Goal: Task Accomplishment & Management: Manage account settings

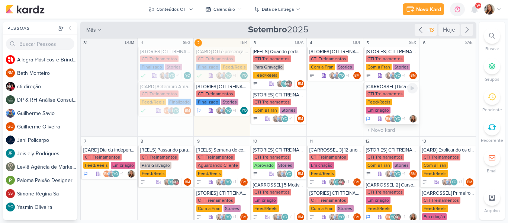
click at [393, 96] on div "CTI Treinamentos" at bounding box center [385, 93] width 38 height 7
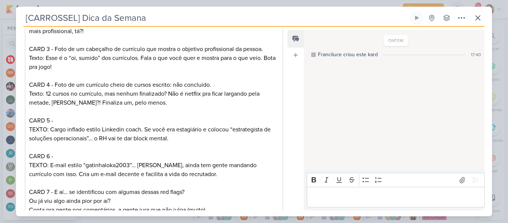
scroll to position [187, 0]
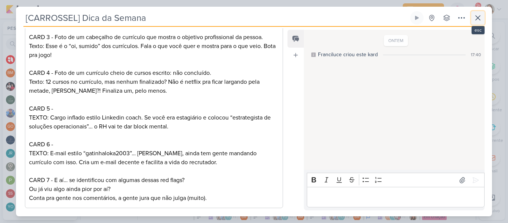
click at [481, 15] on icon at bounding box center [477, 17] width 9 height 9
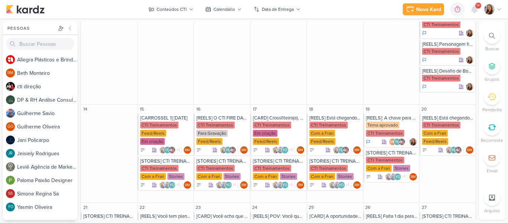
scroll to position [236, 0]
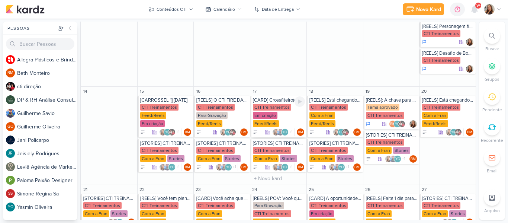
click at [268, 112] on div "Em criação" at bounding box center [265, 115] width 25 height 7
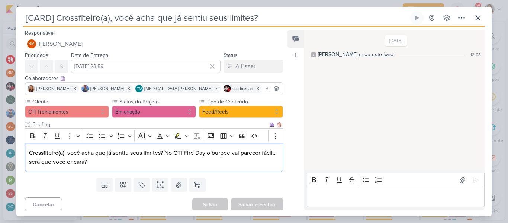
click at [164, 153] on p "Crossfiteiro(a), você acha que já sentiu seus limites? No CTI Fire Day o burpee…" at bounding box center [154, 157] width 250 height 18
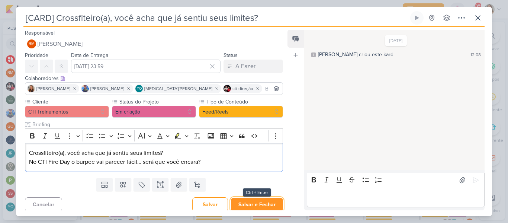
click at [241, 203] on button "Salvar e Fechar" at bounding box center [257, 204] width 52 height 14
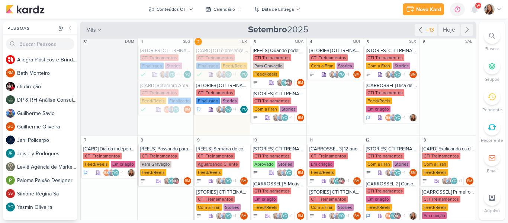
scroll to position [0, 0]
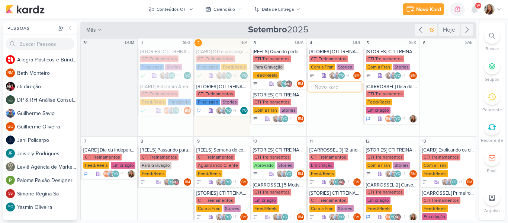
click at [322, 89] on input "text" at bounding box center [334, 86] width 53 height 9
type input "[REELS] Trote BC18"
click at [323, 93] on div "CTI Treinamentos" at bounding box center [328, 93] width 38 height 7
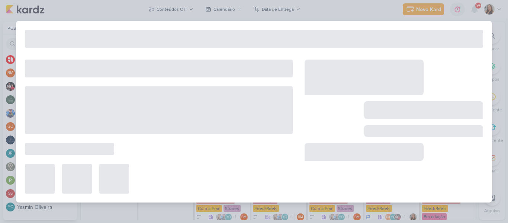
type input "[REELS] Trote BC18"
type input "[DATE] 23:59"
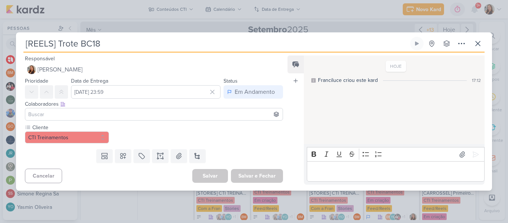
click at [191, 112] on input at bounding box center [154, 114] width 254 height 9
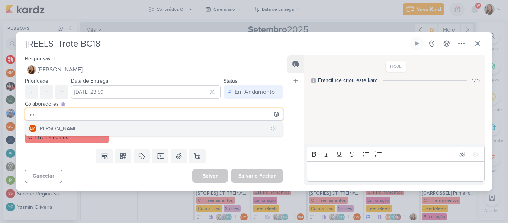
type input "bet"
click at [187, 127] on button "BM [GEOGRAPHIC_DATA]" at bounding box center [153, 128] width 257 height 13
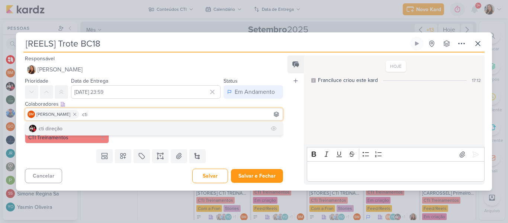
type input "cti"
click at [173, 134] on button "cti direção" at bounding box center [153, 128] width 257 height 13
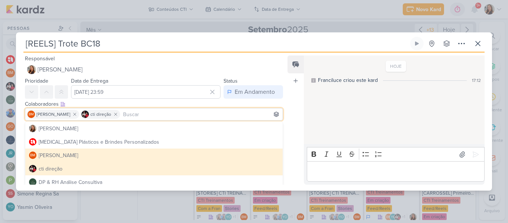
click at [168, 157] on button "BM [GEOGRAPHIC_DATA]" at bounding box center [153, 154] width 257 height 13
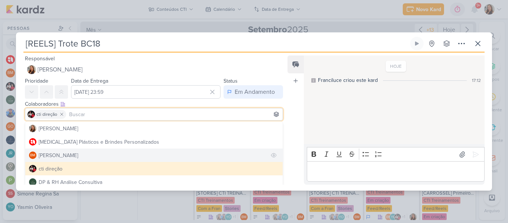
click at [148, 159] on button "BM [GEOGRAPHIC_DATA]" at bounding box center [153, 154] width 257 height 13
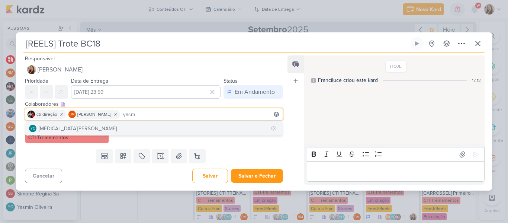
type input "yasm"
click at [145, 131] on button "YO [MEDICAL_DATA][PERSON_NAME]" at bounding box center [153, 128] width 257 height 13
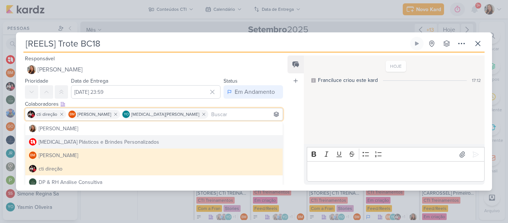
click at [291, 142] on div "Feed Atrelar email Solte o email para atrelar ao kard" at bounding box center [295, 119] width 16 height 129
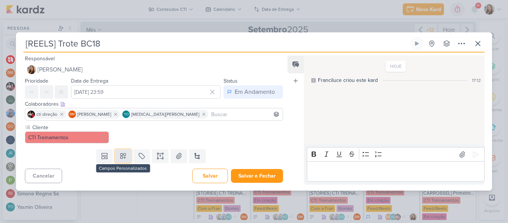
click at [126, 159] on button at bounding box center [123, 155] width 16 height 13
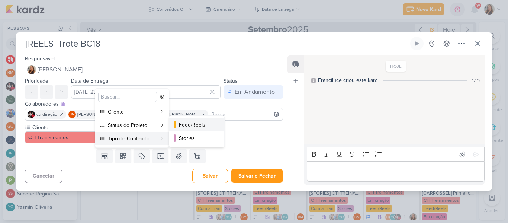
click at [182, 126] on div "Feed/Reels" at bounding box center [197, 125] width 36 height 8
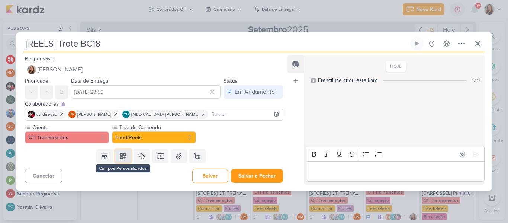
click at [120, 158] on icon at bounding box center [122, 155] width 5 height 5
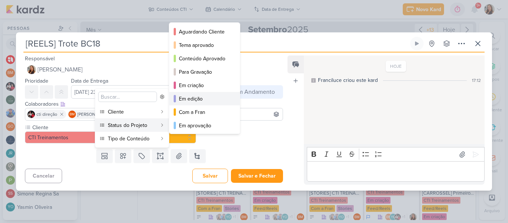
click at [190, 100] on div "Em edição" at bounding box center [205, 99] width 52 height 8
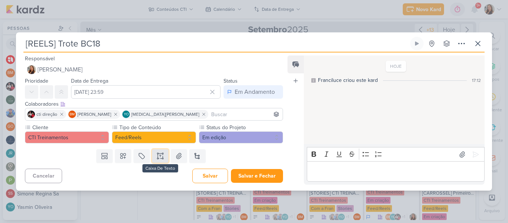
click at [165, 159] on button at bounding box center [160, 155] width 16 height 13
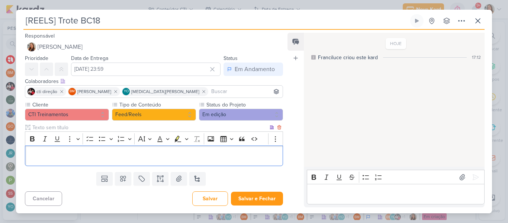
click at [148, 160] on p "Editor editing area: main" at bounding box center [154, 155] width 250 height 9
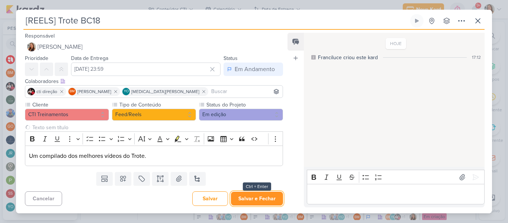
click at [238, 202] on button "Salvar e Fechar" at bounding box center [257, 199] width 52 height 14
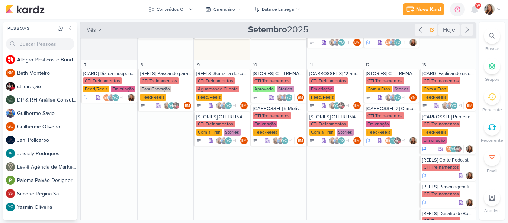
scroll to position [77, 0]
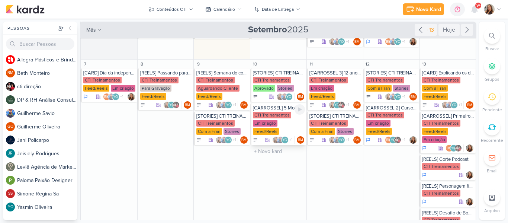
click at [267, 116] on div "CTI Treinamentos" at bounding box center [272, 115] width 38 height 7
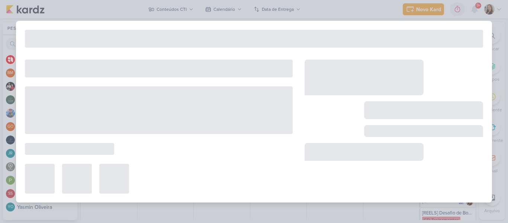
type input "[CARROSSEL] 5 Motivos para participar do CTI Fire Day"
type input "10 de setembro de 2025 às 23:59"
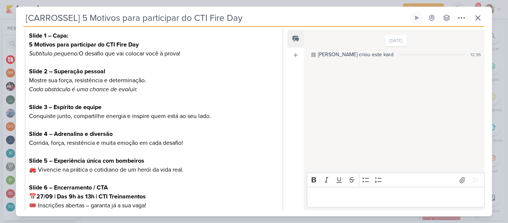
scroll to position [118, 0]
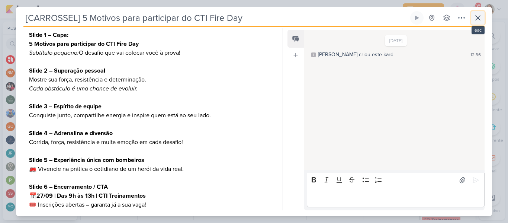
click at [479, 20] on icon at bounding box center [477, 17] width 9 height 9
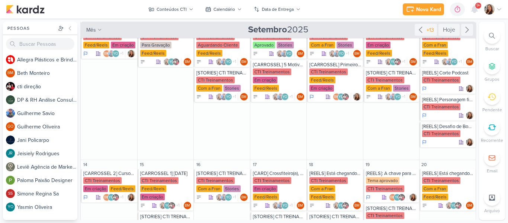
scroll to position [103, 0]
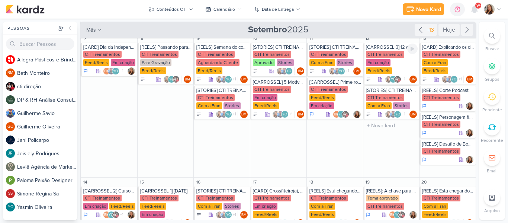
click at [389, 52] on div "CTI Treinamentos" at bounding box center [385, 54] width 38 height 7
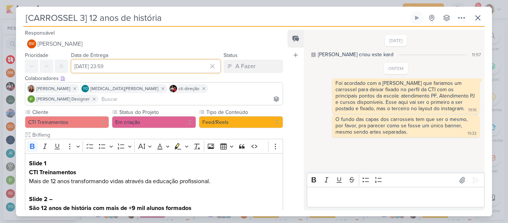
click at [125, 68] on input "12 de setembro de 2025 às 23:59" at bounding box center [145, 65] width 149 height 13
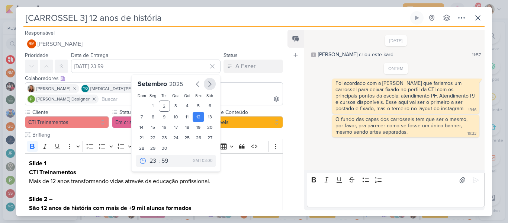
click at [206, 87] on icon "button" at bounding box center [209, 84] width 9 height 9
click at [175, 106] on div "1" at bounding box center [176, 105] width 12 height 10
type input "1 de outubro de 2025 às 23:59"
click at [475, 20] on icon at bounding box center [477, 17] width 9 height 9
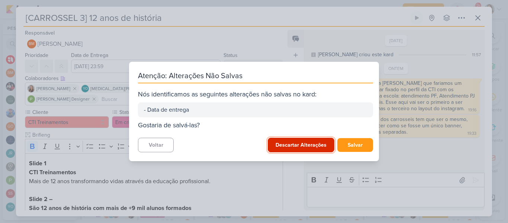
click at [322, 146] on button "Descartar Alterações" at bounding box center [301, 145] width 67 height 15
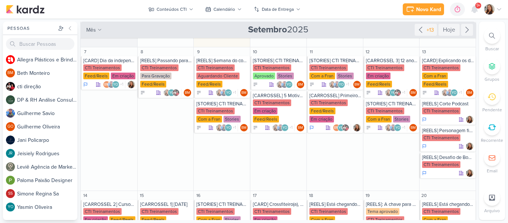
scroll to position [90, 0]
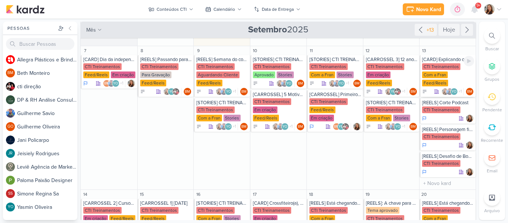
click at [455, 77] on div "CTI Treinamentos Com a Fran Feed/Reels" at bounding box center [448, 75] width 52 height 24
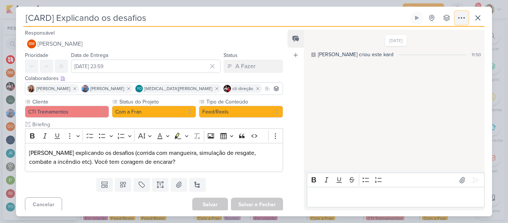
click at [464, 21] on icon at bounding box center [461, 17] width 9 height 9
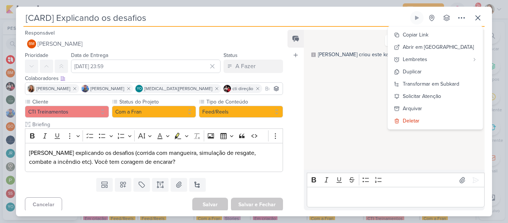
click at [388, 113] on div "28/8/25 Beth criou este kard 11:50" at bounding box center [394, 99] width 180 height 139
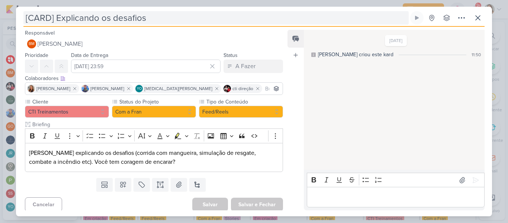
click at [51, 17] on input "[CARD] Explicando os desafios" at bounding box center [215, 17] width 385 height 13
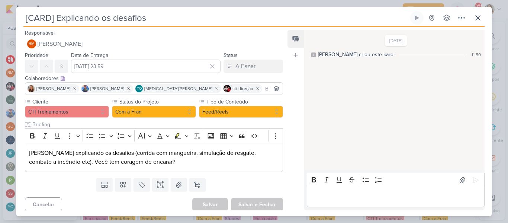
drag, startPoint x: 28, startPoint y: 18, endPoint x: 52, endPoint y: 17, distance: 24.2
click at [52, 17] on input "[CARD] Explicando os desafios" at bounding box center [215, 17] width 385 height 13
click at [297, 79] on div "Feed Atrelar email Solte o email para atrelar ao kard" at bounding box center [295, 120] width 16 height 180
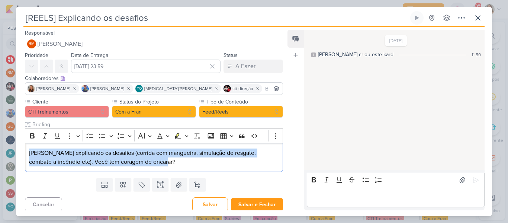
drag, startPoint x: 173, startPoint y: 166, endPoint x: 20, endPoint y: 151, distance: 153.3
click at [20, 151] on div "Cliente CTI Treinamentos Status do Projeto" at bounding box center [151, 136] width 270 height 77
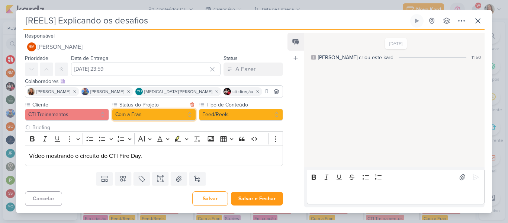
click at [177, 112] on button "Com a Fran" at bounding box center [154, 115] width 84 height 12
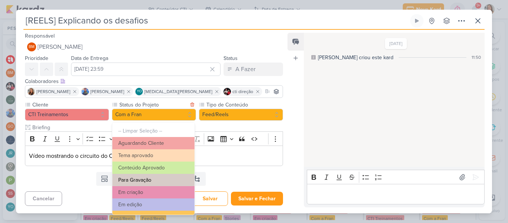
click at [176, 177] on button "Para Gravação" at bounding box center [153, 180] width 82 height 12
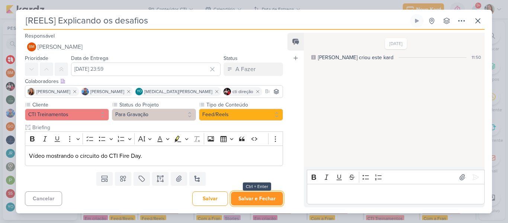
click at [253, 195] on button "Salvar e Fechar" at bounding box center [257, 199] width 52 height 14
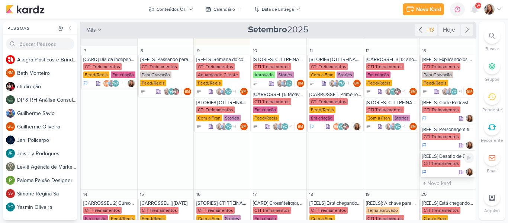
click at [431, 164] on div "CTI Treinamentos" at bounding box center [441, 163] width 38 height 7
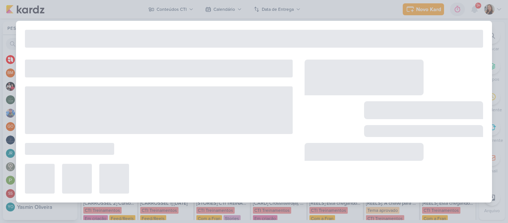
type input "[REELS] Desafio de Bombeiro - 2 por 1"
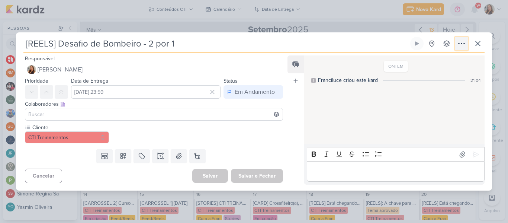
click at [462, 46] on icon at bounding box center [461, 43] width 9 height 9
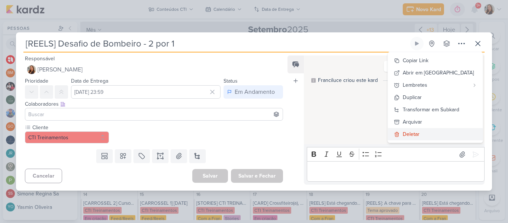
click at [419, 136] on div "Deletar" at bounding box center [411, 134] width 17 height 8
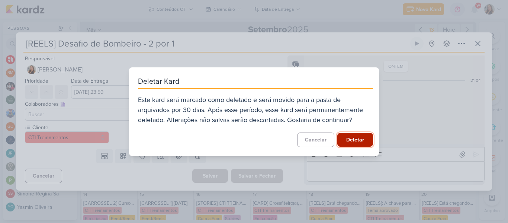
click at [361, 138] on button "Deletar" at bounding box center [355, 140] width 36 height 14
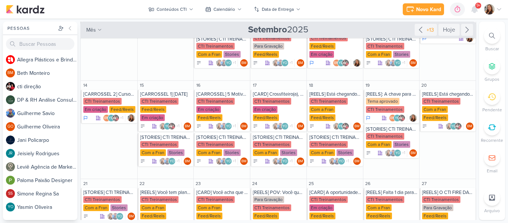
scroll to position [155, 0]
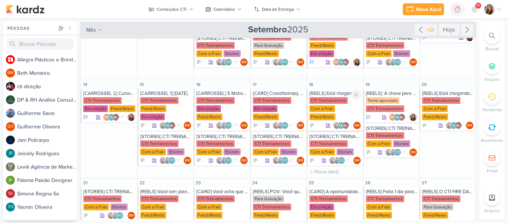
click at [338, 109] on div "CTI Treinamentos Com a Fran Feed/Reels" at bounding box center [335, 109] width 52 height 24
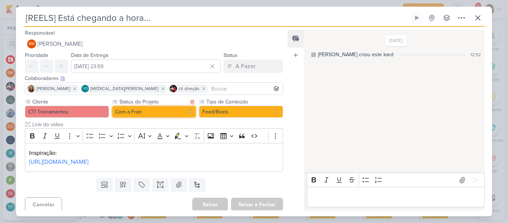
click at [149, 114] on button "Com a Fran" at bounding box center [154, 112] width 84 height 12
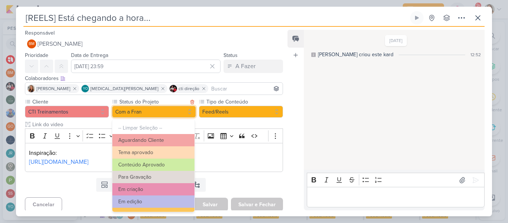
scroll to position [20, 0]
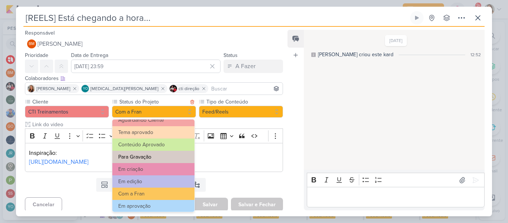
click at [172, 156] on button "Para Gravação" at bounding box center [153, 157] width 82 height 12
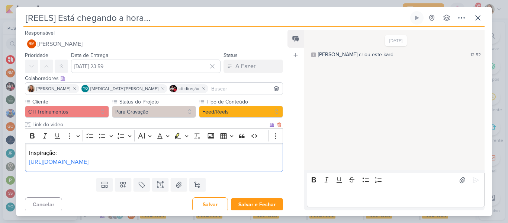
click at [179, 162] on p "https://vm.tiktok.com/ZMHt2hLsMVtoQ-jtuXm/" at bounding box center [154, 161] width 250 height 9
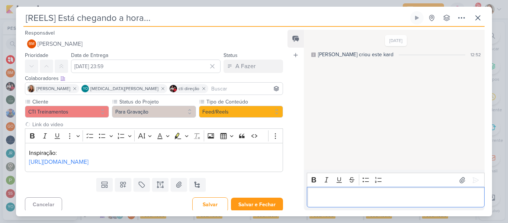
click at [327, 201] on p "Editor editing area: main" at bounding box center [395, 197] width 170 height 9
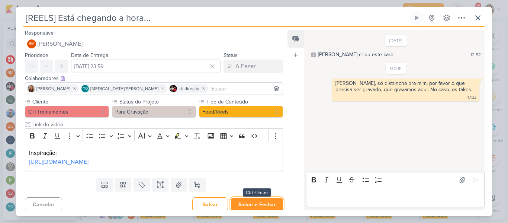
click at [265, 207] on button "Salvar e Fechar" at bounding box center [257, 204] width 52 height 14
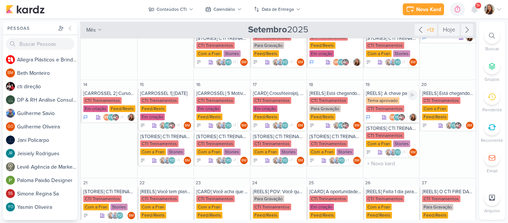
click at [383, 99] on div "Tema aprovado" at bounding box center [382, 100] width 33 height 7
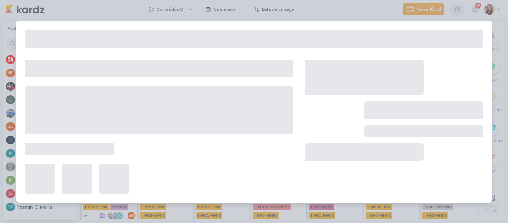
type input "[REELS]: A chave para o sucesso da sua carreira"
type input "19 de setembro de 2025 às 23:59"
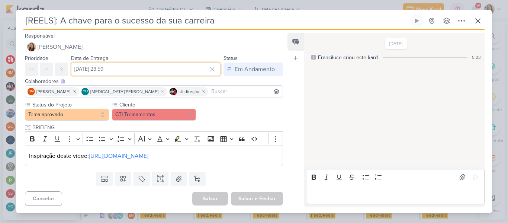
click at [142, 68] on input "19 de setembro de 2025 às 23:59" at bounding box center [145, 68] width 149 height 13
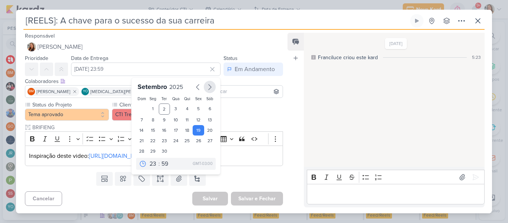
click at [207, 88] on icon "button" at bounding box center [209, 87] width 9 height 9
click at [176, 106] on div "1" at bounding box center [176, 108] width 12 height 10
type input "1 de outubro de 2025 às 23:59"
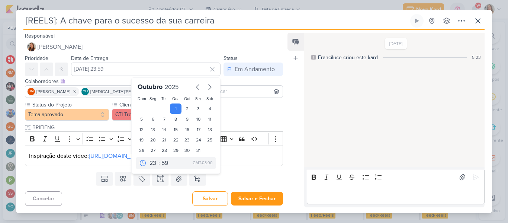
click at [233, 115] on div "Status do Projeto Tema aprovado Cliente" at bounding box center [154, 133] width 258 height 65
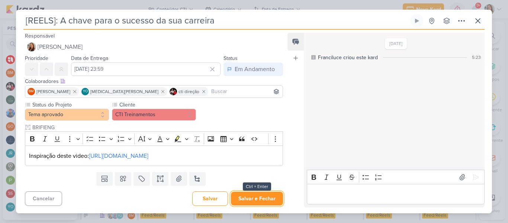
click at [255, 205] on button "Salvar e Fechar" at bounding box center [257, 199] width 52 height 14
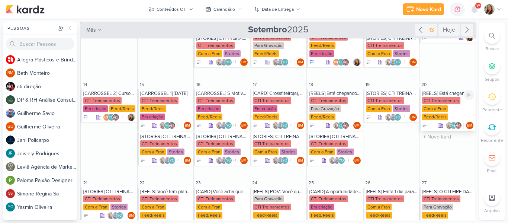
click at [437, 96] on div "[REELS] Está chegando a hora CTI Treinamentos Com a Fran Feed/Reels YO" at bounding box center [447, 110] width 56 height 42
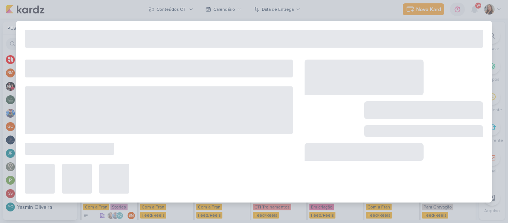
type input "[REELS] Está chegando a hora"
type input "20 de setembro de 2025 às 23:59"
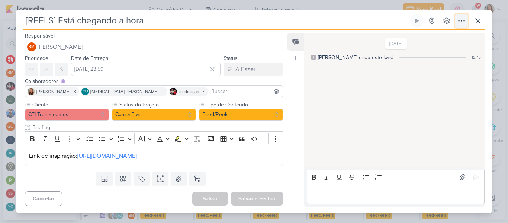
click at [456, 18] on button at bounding box center [461, 20] width 13 height 13
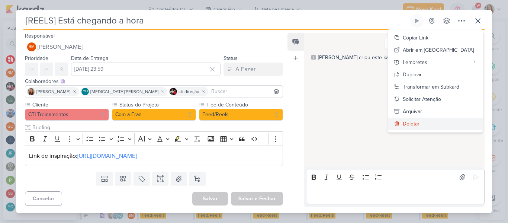
click at [419, 124] on div "Deletar" at bounding box center [411, 124] width 17 height 8
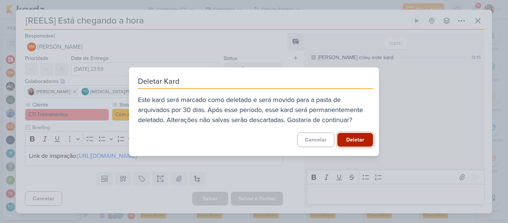
click at [363, 142] on button "Deletar" at bounding box center [355, 140] width 36 height 14
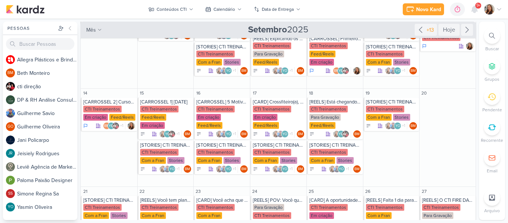
scroll to position [117, 0]
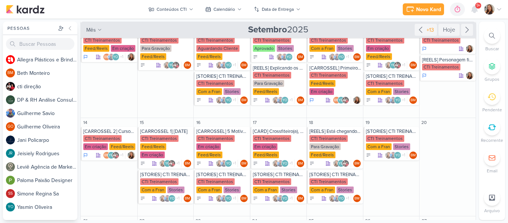
drag, startPoint x: 480, startPoint y: 105, endPoint x: 474, endPoint y: 105, distance: 5.2
click at [474, 105] on div "Pessoas Pessoas A l l e g r a P l á s t i c o s e B r i n d e s P e r s o n a l…" at bounding box center [254, 121] width 508 height 198
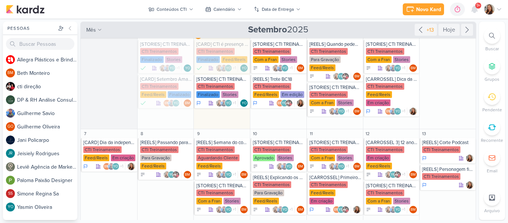
scroll to position [0, 0]
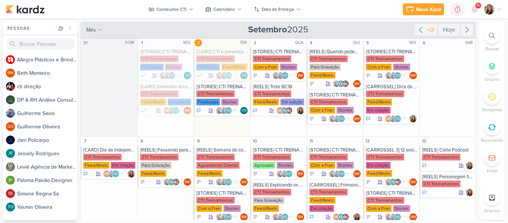
click at [357, 19] on div "Preferências de Quadros Pessoal Organização Não tem nenhum quadro aqui ainda :/…" at bounding box center [254, 121] width 508 height 204
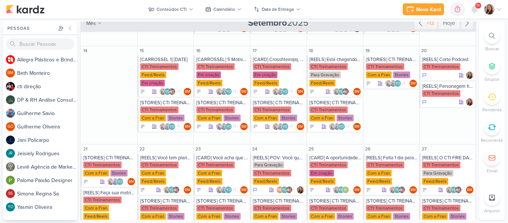
scroll to position [184, 0]
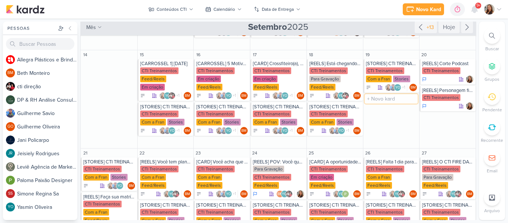
click at [400, 97] on input "text" at bounding box center [391, 98] width 53 height 9
type input "[REELS] Corte do Vídeo da Aline enviado no grupo"
click at [374, 109] on div "CTI Treinamentos" at bounding box center [392, 105] width 52 height 7
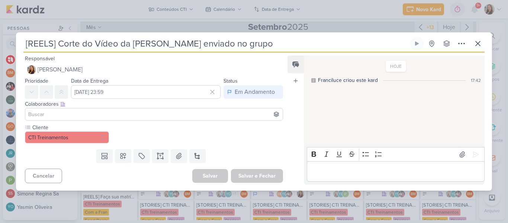
click at [123, 117] on input at bounding box center [154, 114] width 254 height 9
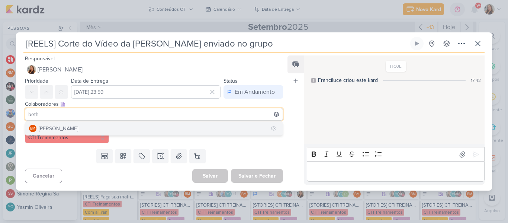
type input "beth"
click at [97, 130] on button "BM [GEOGRAPHIC_DATA]" at bounding box center [153, 128] width 257 height 13
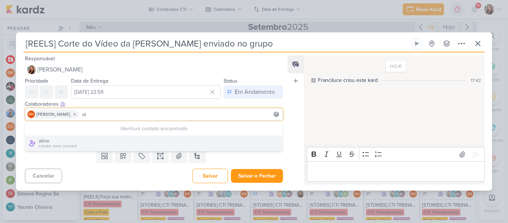
type input "a"
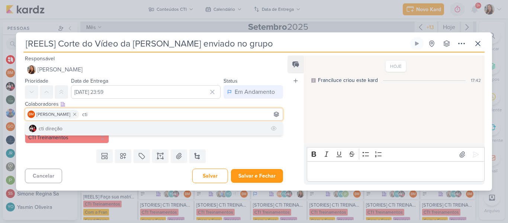
type input "cti"
click at [84, 127] on button "cti direção" at bounding box center [153, 128] width 257 height 13
type input "yasm"
click at [118, 125] on button "YO [MEDICAL_DATA][PERSON_NAME]" at bounding box center [153, 128] width 257 height 13
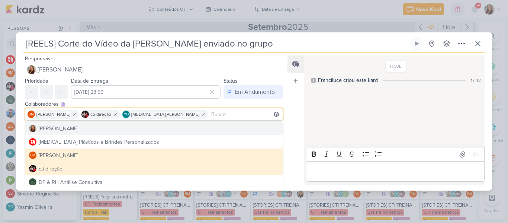
click at [299, 128] on div "Feed Atrelar email Solte o email para atrelar ao kard" at bounding box center [295, 119] width 16 height 129
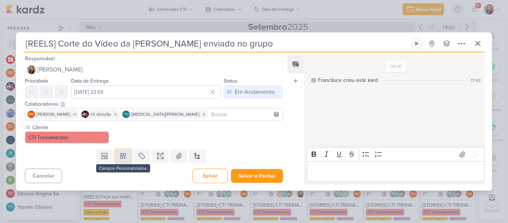
click at [122, 157] on icon at bounding box center [122, 155] width 7 height 7
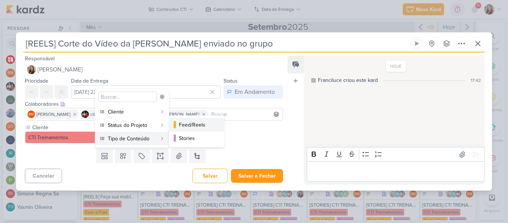
click at [178, 125] on button "Feed/Reels" at bounding box center [196, 124] width 55 height 13
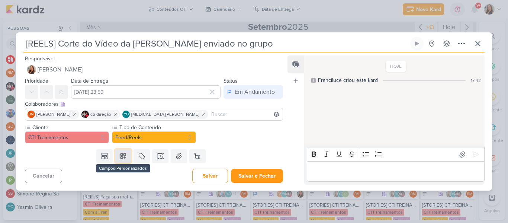
click at [120, 154] on icon at bounding box center [122, 155] width 7 height 7
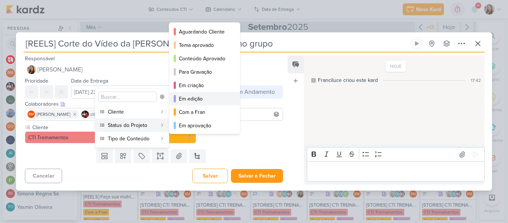
click at [191, 96] on div "Em edição" at bounding box center [205, 99] width 52 height 8
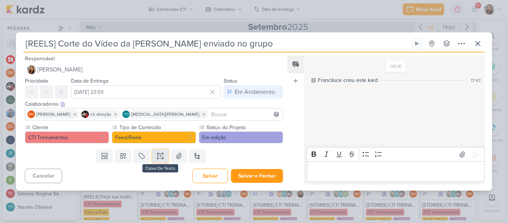
click at [165, 157] on button at bounding box center [160, 155] width 16 height 13
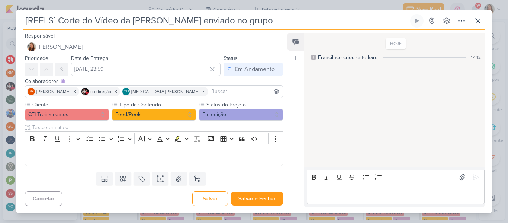
drag, startPoint x: 228, startPoint y: 24, endPoint x: 61, endPoint y: 20, distance: 167.0
click at [61, 20] on input "[REELS] Corte do Vídeo da Aline enviado no grupo" at bounding box center [215, 20] width 385 height 13
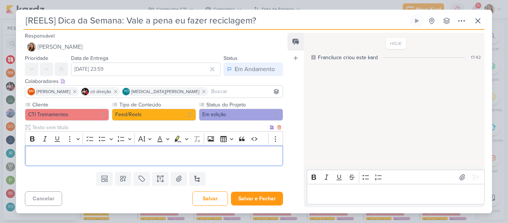
click at [38, 159] on p "Editor editing area: main" at bounding box center [154, 155] width 250 height 9
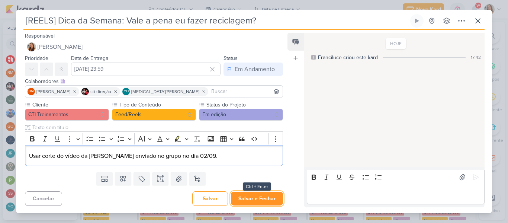
click at [242, 198] on button "Salvar e Fechar" at bounding box center [257, 199] width 52 height 14
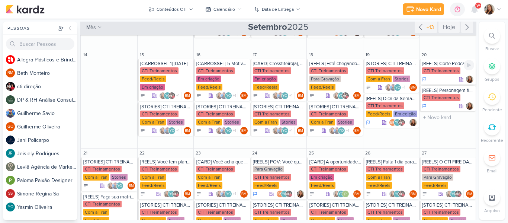
click at [442, 66] on div "[REELS] Corte Podcast" at bounding box center [448, 64] width 52 height 6
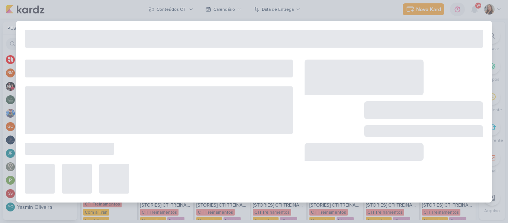
type input "[REELS] Corte Podcast"
type input "20 de setembro de 2025 às 23:59"
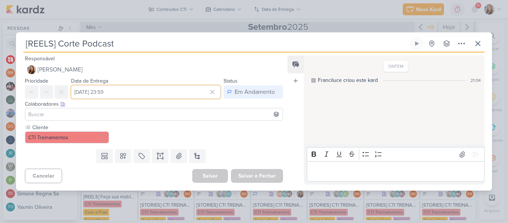
click at [157, 87] on input "20 de setembro de 2025 às 23:59" at bounding box center [145, 91] width 149 height 13
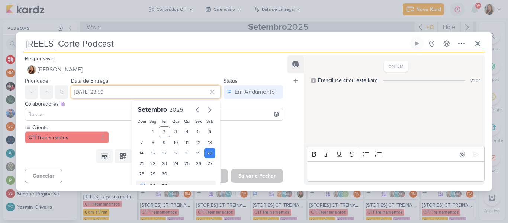
click at [157, 87] on input "20 de setembro de 2025 às 23:59" at bounding box center [145, 91] width 149 height 13
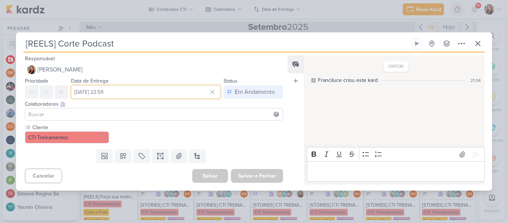
click at [175, 96] on input "20 de setembro de 2025 às 23:59" at bounding box center [145, 91] width 149 height 13
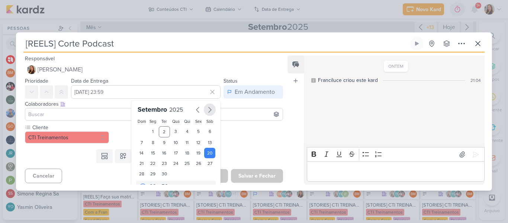
click at [206, 109] on icon "button" at bounding box center [209, 109] width 9 height 9
click at [184, 133] on div "2" at bounding box center [187, 131] width 12 height 10
type input "2 de outubro de 2025 às 23:59"
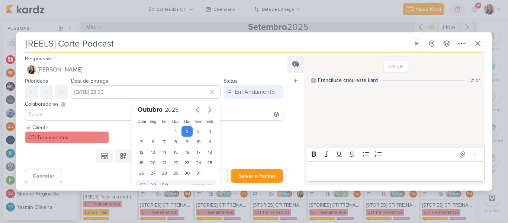
click at [246, 148] on div "Templates Campos Personalizados Marcadores Caixa De Texto Anexo Novo Subkard" at bounding box center [151, 155] width 270 height 19
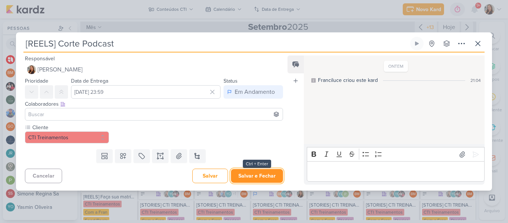
click at [251, 171] on button "Salvar e Fechar" at bounding box center [257, 176] width 52 height 14
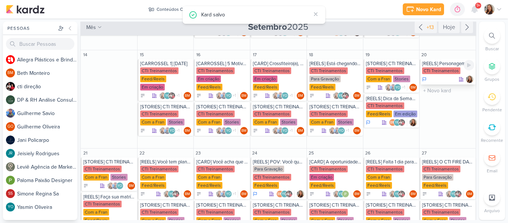
click at [438, 67] on div "[REELS] Personagem fictício CTI Treinamentos" at bounding box center [447, 71] width 56 height 25
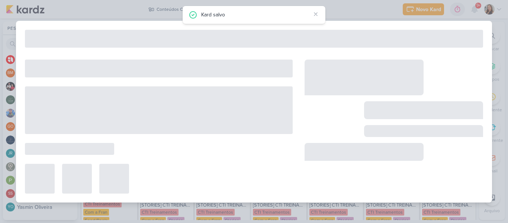
type input "[REELS] Personagem fictício"
type input "20 de setembro de 2025 às 23:59"
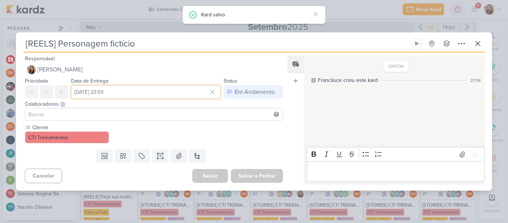
click at [160, 93] on input "20 de setembro de 2025 às 23:59" at bounding box center [145, 91] width 149 height 13
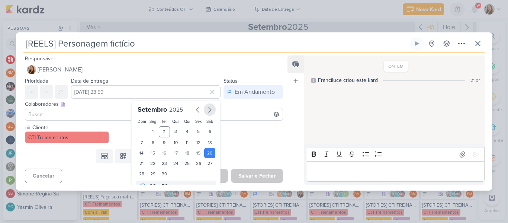
click at [205, 110] on icon "button" at bounding box center [209, 109] width 9 height 9
click at [196, 135] on div "3" at bounding box center [199, 131] width 12 height 10
type input "3 de outubro de 2025 às 23:59"
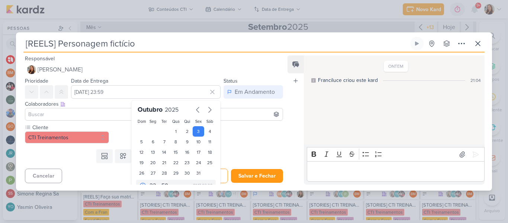
click at [222, 146] on div "Templates Campos Personalizados Marcadores Caixa De Texto Anexo Novo Subkard" at bounding box center [151, 155] width 270 height 19
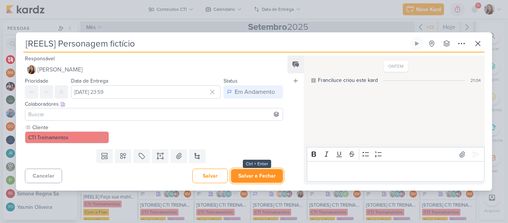
click at [241, 170] on button "Salvar e Fechar" at bounding box center [257, 176] width 52 height 14
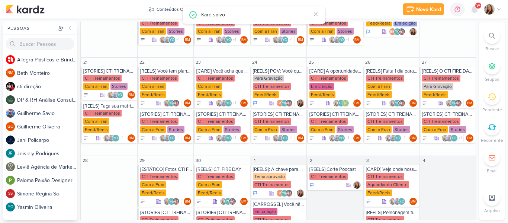
scroll to position [280, 0]
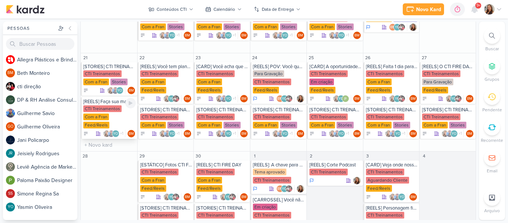
click at [98, 103] on div "[REELS] Faça sua matrícula por apenas R$150,00" at bounding box center [109, 102] width 52 height 6
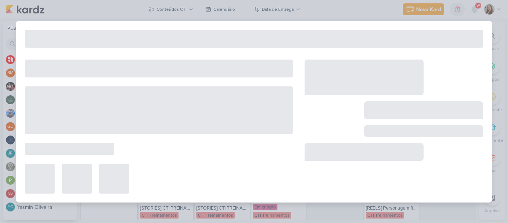
type input "[REELS] Faça sua matrícula por apenas R$150,00"
type input "21 de setembro de 2025 às 23:59"
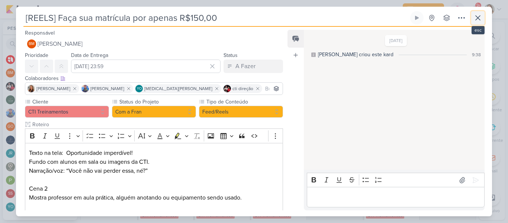
click at [475, 22] on button at bounding box center [477, 17] width 13 height 13
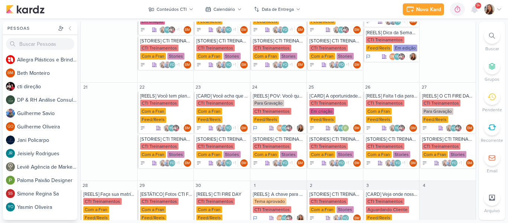
scroll to position [261, 0]
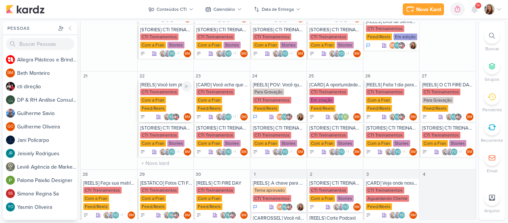
click at [168, 98] on div "CTI Treinamentos Com a Fran Feed/Reels" at bounding box center [166, 101] width 52 height 24
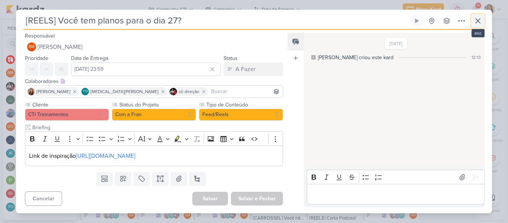
click at [475, 25] on button at bounding box center [477, 20] width 13 height 13
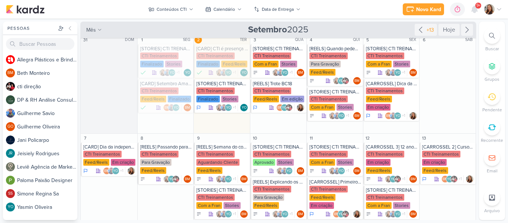
scroll to position [0, 0]
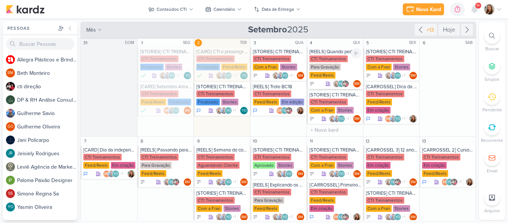
click at [337, 59] on div "CTI Treinamentos" at bounding box center [328, 58] width 38 height 7
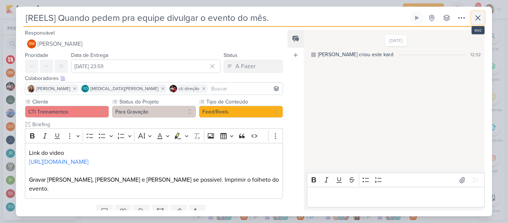
click at [474, 22] on icon at bounding box center [477, 17] width 9 height 9
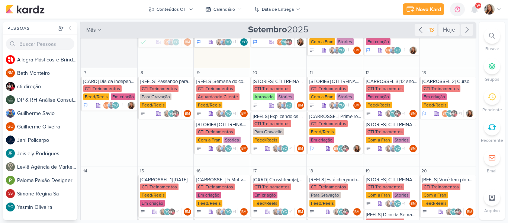
scroll to position [73, 0]
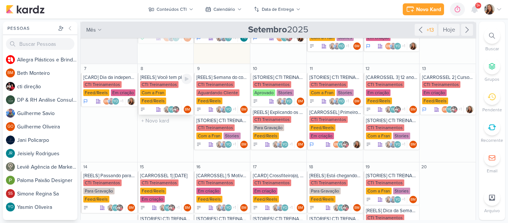
click at [156, 90] on div "Com a Fran" at bounding box center [153, 92] width 26 height 7
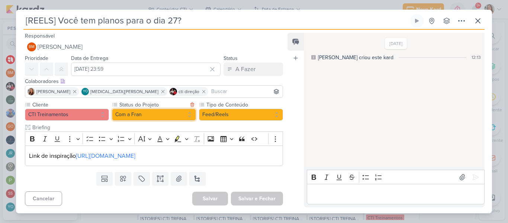
click at [167, 113] on button "Com a Fran" at bounding box center [154, 115] width 84 height 12
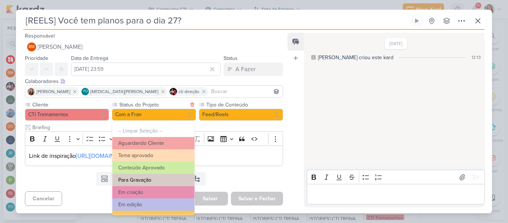
click at [161, 176] on button "Para Gravação" at bounding box center [153, 180] width 82 height 12
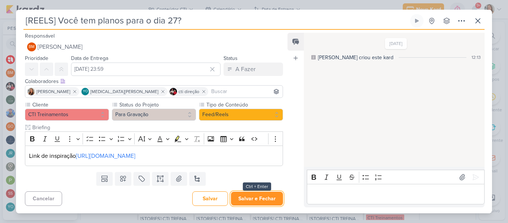
click at [256, 199] on button "Salvar e Fechar" at bounding box center [257, 199] width 52 height 14
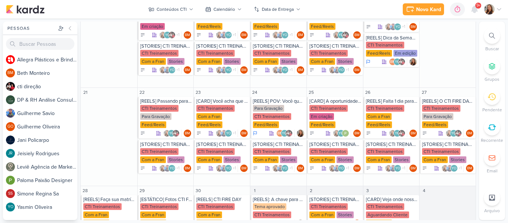
scroll to position [255, 0]
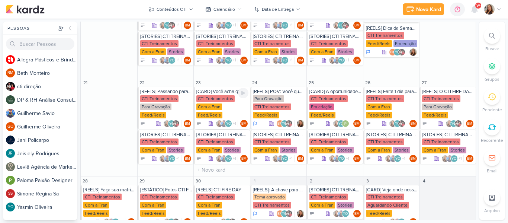
click at [210, 95] on div "CTI Treinamentos" at bounding box center [215, 98] width 38 height 7
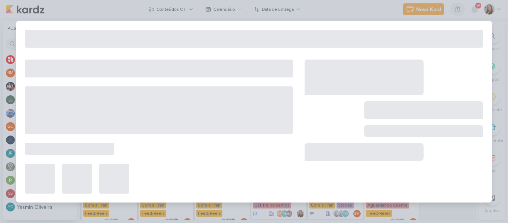
type input "[CARD] Você acha que está preparado? O CTI Fire Day vai colocar seu limite à pr…"
type input "23 de setembro de 2025 às 23:59"
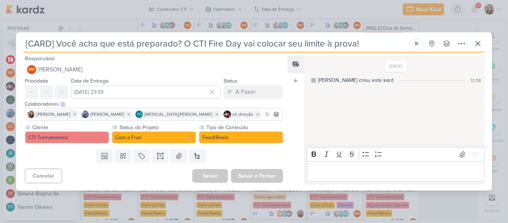
click at [273, 45] on input "[CARD] Você acha que está preparado? O CTI Fire Day vai colocar seu limite à pr…" at bounding box center [215, 43] width 385 height 13
drag, startPoint x: 371, startPoint y: 45, endPoint x: 187, endPoint y: 48, distance: 184.1
click at [187, 48] on input "[CARD] Você acha que está preparado? O CTI Fire Day vai colocar seu limite à pr…" at bounding box center [215, 43] width 385 height 13
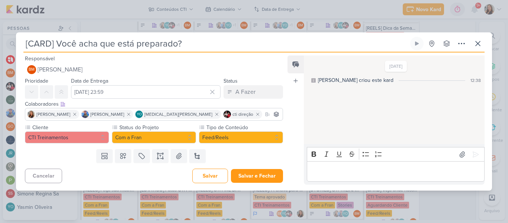
drag, startPoint x: 202, startPoint y: 45, endPoint x: 58, endPoint y: 46, distance: 144.3
click at [58, 46] on input "[CARD] Você acha que está preparado?" at bounding box center [215, 43] width 385 height 13
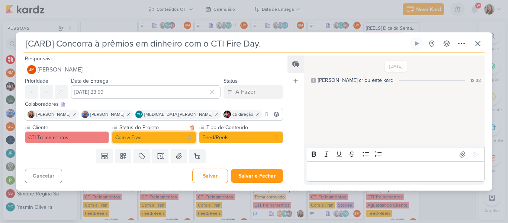
click at [165, 134] on button "Com a Fran" at bounding box center [154, 137] width 84 height 12
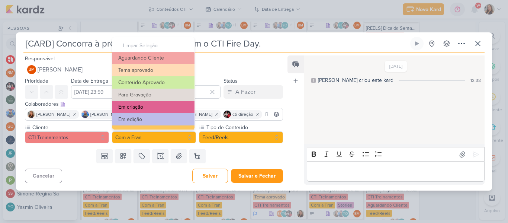
click at [160, 111] on button "Em criação" at bounding box center [153, 107] width 82 height 12
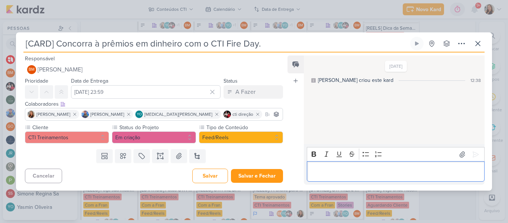
click at [332, 170] on p "Editor editing area: main" at bounding box center [395, 171] width 170 height 9
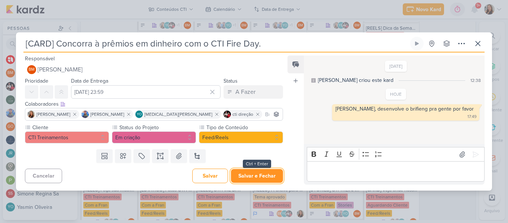
click at [252, 178] on button "Salvar e Fechar" at bounding box center [257, 176] width 52 height 14
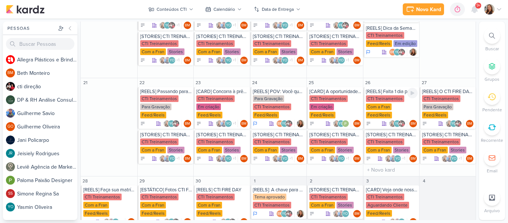
click at [380, 93] on div "[REELS] Falta 1 dia para o CTI FIRE DAY" at bounding box center [392, 92] width 52 height 6
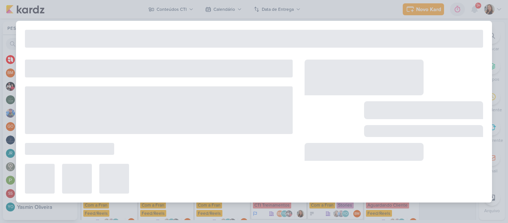
type input "[REELS] Falta 1 dia para o CTI FIRE DAY"
type input "26 de setembro de 2025 às 23:59"
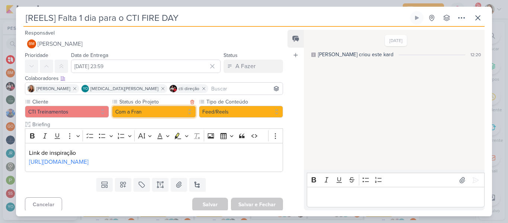
click at [148, 112] on button "Com a Fran" at bounding box center [154, 112] width 84 height 12
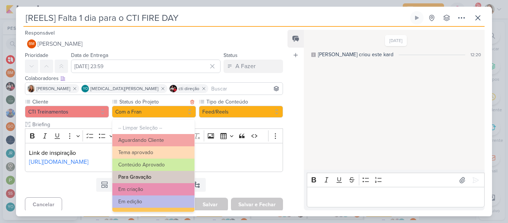
click at [153, 175] on button "Para Gravação" at bounding box center [153, 177] width 82 height 12
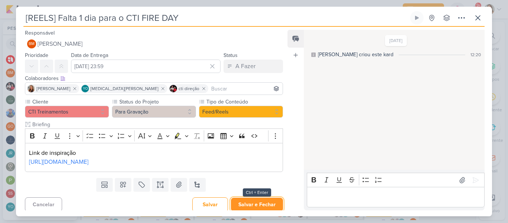
click at [246, 206] on button "Salvar e Fechar" at bounding box center [257, 204] width 52 height 14
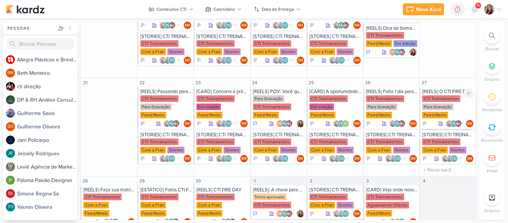
click at [444, 97] on div "CTI Treinamentos" at bounding box center [441, 98] width 38 height 7
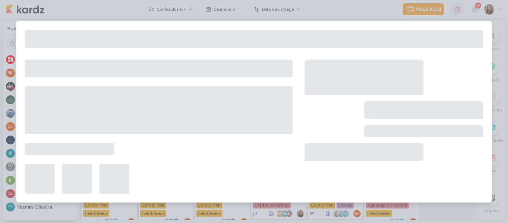
type input "[REELS] O CTI FIRE DAY ESTA CHEGANDO"
type input "27 de setembro de 2025 às 23:59"
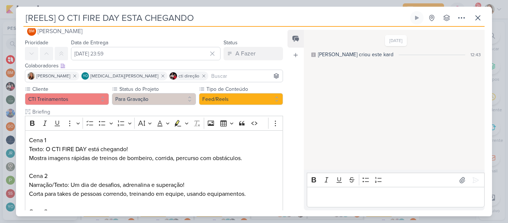
scroll to position [0, 0]
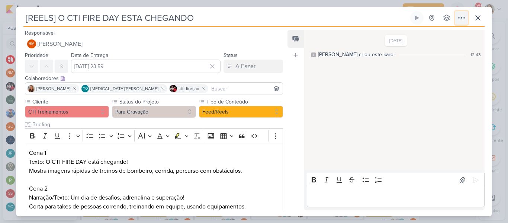
click at [455, 17] on button at bounding box center [461, 17] width 13 height 13
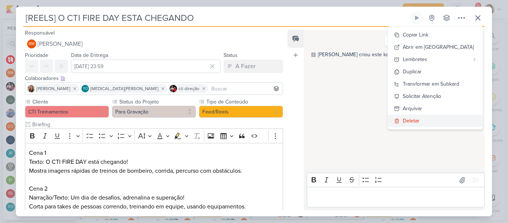
click at [399, 123] on icon at bounding box center [397, 121] width 4 height 4
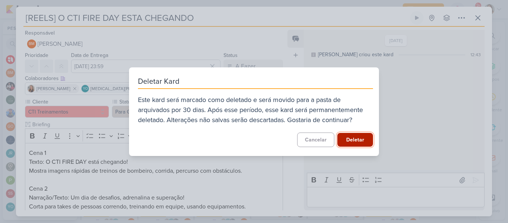
click at [358, 141] on button "Deletar" at bounding box center [355, 140] width 36 height 14
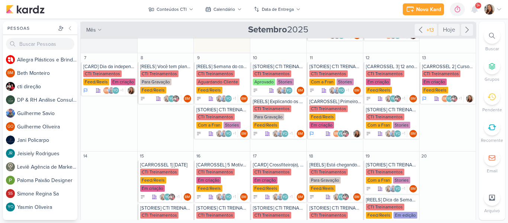
scroll to position [59, 0]
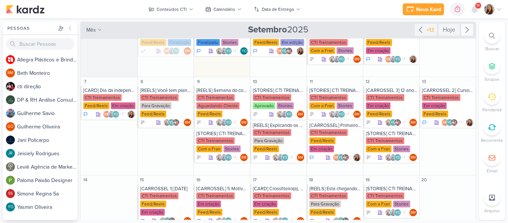
click at [465, 29] on icon at bounding box center [467, 29] width 9 height 9
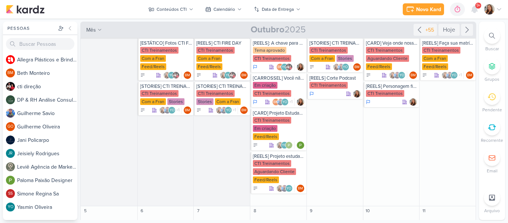
scroll to position [0, 0]
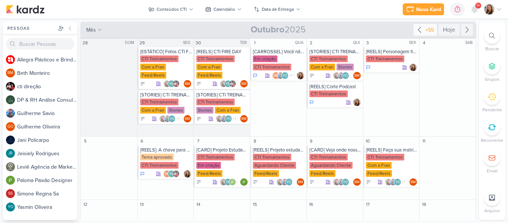
click at [427, 33] on div "+55" at bounding box center [430, 30] width 12 height 8
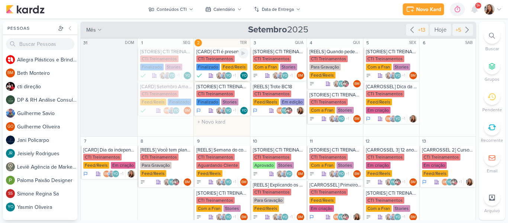
click at [205, 65] on div "Finalizado" at bounding box center [207, 67] width 23 height 7
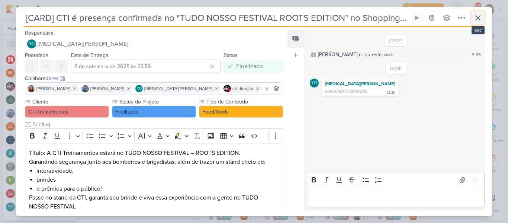
click at [473, 23] on button at bounding box center [477, 17] width 13 height 13
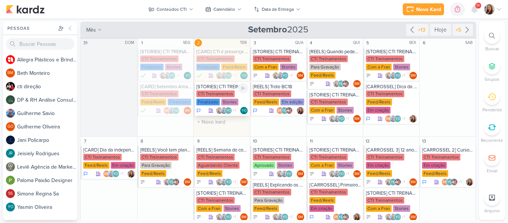
click at [219, 90] on div "[STORIES] CTI TREINAMENTOS CTI Treinamentos Finalizado Stories YO +1" at bounding box center [222, 98] width 56 height 33
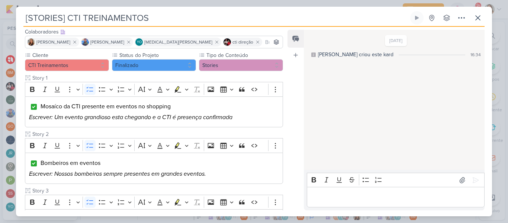
scroll to position [28, 0]
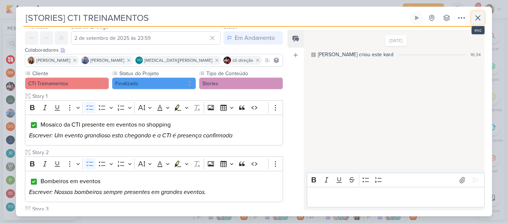
click at [475, 20] on icon at bounding box center [477, 17] width 9 height 9
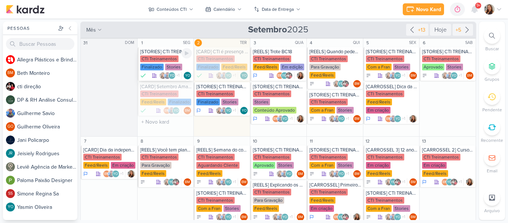
click at [149, 66] on div "Finalizado" at bounding box center [151, 67] width 23 height 7
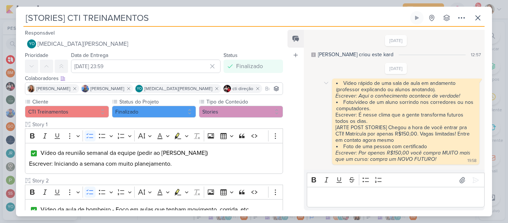
click at [361, 99] on icon "Escrever: Aqui o conhecimento acontece de verdade!" at bounding box center [397, 96] width 125 height 6
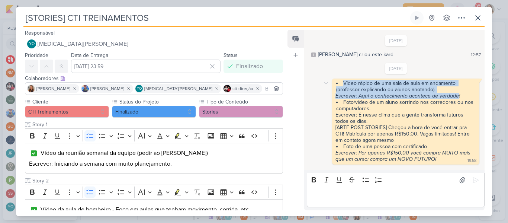
drag, startPoint x: 343, startPoint y: 83, endPoint x: 457, endPoint y: 96, distance: 114.2
click at [457, 96] on span "Vídeo rápido de uma sala de aula em andamento (professor explicando ou alunos a…" at bounding box center [405, 121] width 141 height 82
click at [459, 96] on div "Escrever: Aqui o conhecimento acontece de verdade!" at bounding box center [405, 96] width 141 height 6
copy span "Vídeo rápido de uma sala de aula em andamento (professor explicando ou alunos a…"
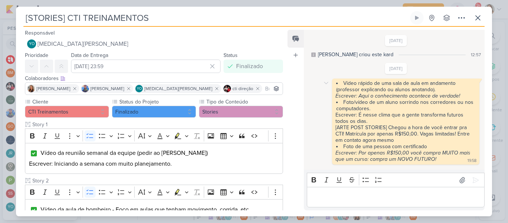
click at [364, 115] on div "Escrever: É nesse clima que a gente transforma futuros todos os dias." at bounding box center [405, 118] width 141 height 13
click at [347, 105] on li "Foto/vídeo de um aluno sorrindo nos corredores ou nos computadores." at bounding box center [406, 105] width 140 height 13
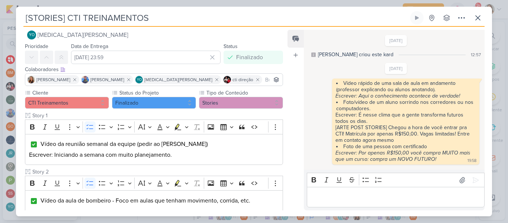
scroll to position [0, 0]
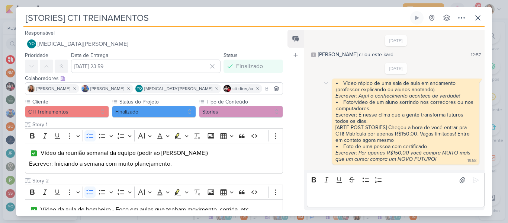
click at [359, 89] on li "Vídeo rápido de uma sala de aula em andamento (professor explicando ou alunos a…" at bounding box center [406, 86] width 140 height 13
click at [373, 130] on div "[ARTE POST STORIES] Chegou a hora de você entrar pra CTI! Matrícula por apenas …" at bounding box center [405, 133] width 141 height 19
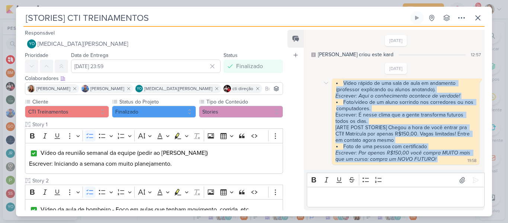
drag, startPoint x: 342, startPoint y: 83, endPoint x: 457, endPoint y: 160, distance: 138.1
click at [457, 160] on div "Vídeo rápido de uma sala de aula em andamento (professor explicando ou alunos a…" at bounding box center [406, 121] width 144 height 83
copy div "Vídeo rápido de uma sala de aula em andamento (professor explicando ou alunos a…"
click at [478, 20] on icon at bounding box center [477, 17] width 9 height 9
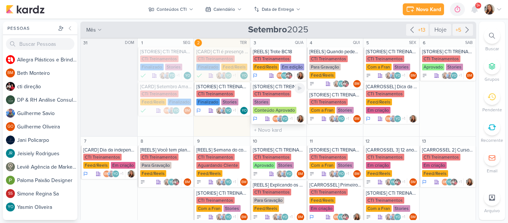
click at [280, 105] on div "CTI Treinamentos Stories Conteúdo Aprovado" at bounding box center [279, 102] width 52 height 24
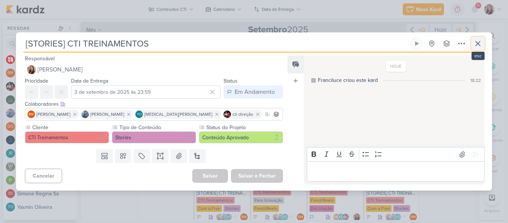
click at [481, 40] on icon at bounding box center [477, 43] width 9 height 9
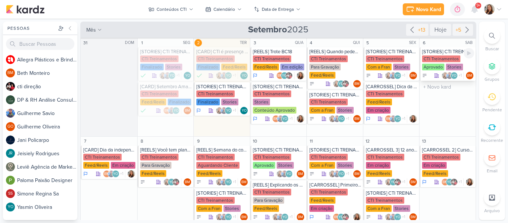
click at [447, 64] on div "Stories" at bounding box center [454, 67] width 17 height 7
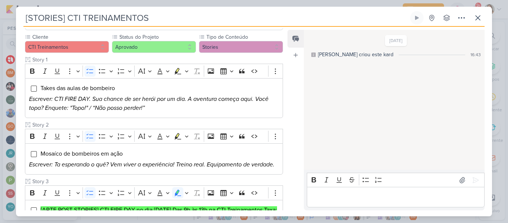
scroll to position [70, 0]
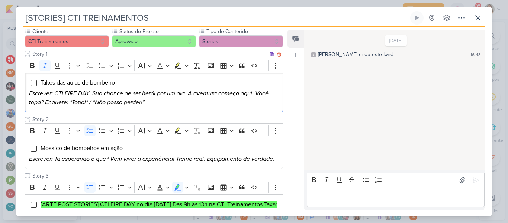
click at [140, 94] on icon "Escrever: CTI FIRE DAY. Sua chance de ser herói por um dia. A aventura começa a…" at bounding box center [148, 98] width 239 height 16
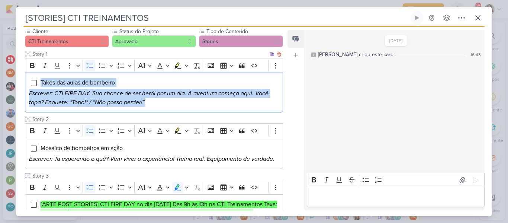
drag, startPoint x: 41, startPoint y: 82, endPoint x: 166, endPoint y: 107, distance: 127.5
click at [166, 107] on div "Takes das aulas de bombeiro Escrever: CTI FIRE DAY. Sua chance de ser herói por…" at bounding box center [154, 93] width 258 height 40
copy div "Takes das aulas de bombeiro Escrever: CTI FIRE DAY. Sua chance de ser herói por…"
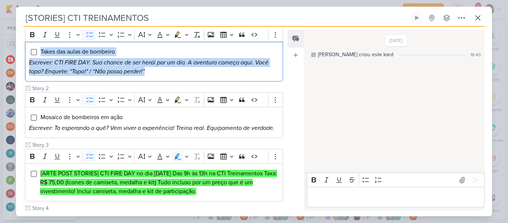
scroll to position [131, 0]
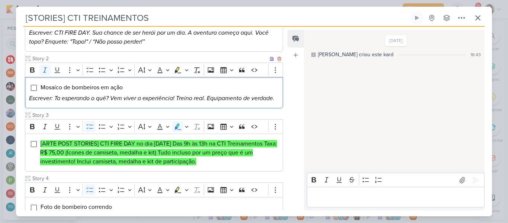
click at [223, 102] on icon "Escrever: Ta esperando o quê? Vem viver a experiência! Treino real. Equipamento…" at bounding box center [151, 97] width 245 height 7
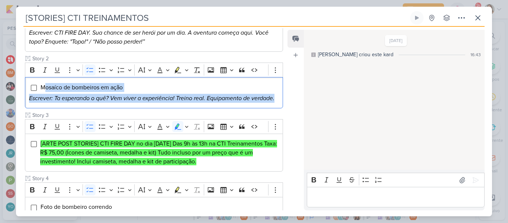
drag, startPoint x: 43, startPoint y: 86, endPoint x: 287, endPoint y: 100, distance: 245.1
click at [287, 100] on div "Responsável BM Beth Monteiro Nenhum contato encontrado create new contact Novo …" at bounding box center [254, 121] width 476 height 189
copy div "Mosaíco de bombeiros em ação Escrever: Ta esperando o quê? Vem viver a experiên…"
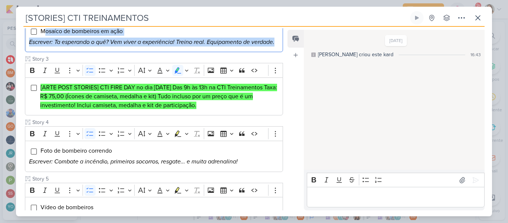
scroll to position [189, 0]
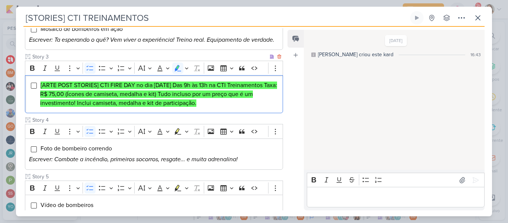
click at [229, 85] on mark "[ARTE POST STORIES] CTI FIRE DAY no dia [DATE] Das 9h às 13h na CTI Treinamento…" at bounding box center [158, 93] width 237 height 25
click at [224, 86] on mark "[ARTE POST STORIES] CTI FIRE DAY no dia [DATE] Das 9h às 13h na CTI Treinamento…" at bounding box center [158, 93] width 237 height 25
click at [218, 94] on mark "[ARTE POST STORIES] CTI FIRE DAY no dia [DATE] Das 9h às 13h na CTI Treinamento…" at bounding box center [158, 93] width 237 height 25
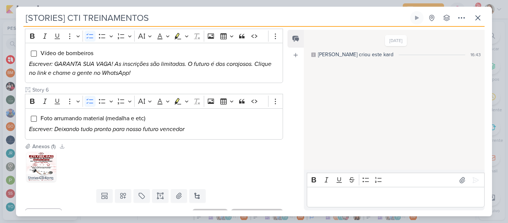
scroll to position [355, 0]
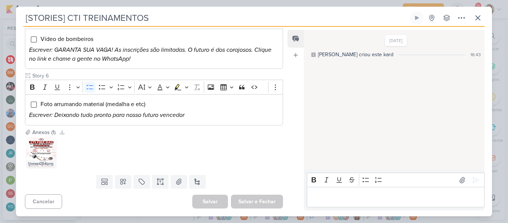
click at [53, 170] on div "Anexos (1) Baixar todos Stories CTI 4.png" at bounding box center [151, 150] width 270 height 44
click at [44, 163] on div "Stories CTI 4.png" at bounding box center [41, 163] width 30 height 7
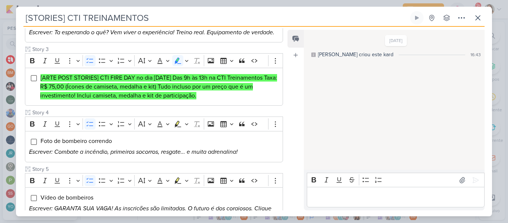
scroll to position [194, 0]
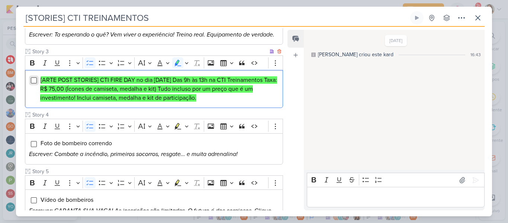
drag, startPoint x: 244, startPoint y: 99, endPoint x: 31, endPoint y: 81, distance: 213.4
click at [40, 81] on li "[ARTE POST STORIES] CTI FIRE DAY no dia [DATE] Das 9h às 13h na CTI Treinamento…" at bounding box center [159, 88] width 239 height 27
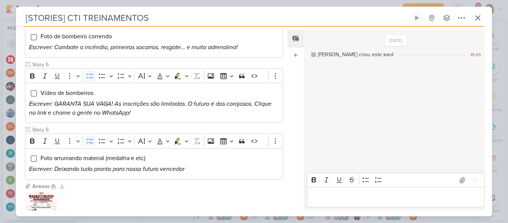
scroll to position [307, 0]
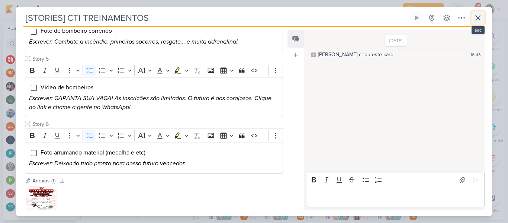
click at [471, 23] on button at bounding box center [477, 17] width 13 height 13
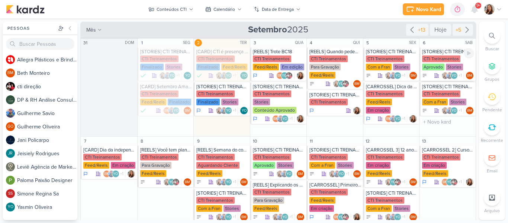
click at [434, 64] on div "Aprovado" at bounding box center [433, 67] width 22 height 7
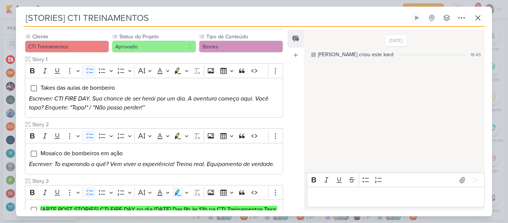
scroll to position [86, 0]
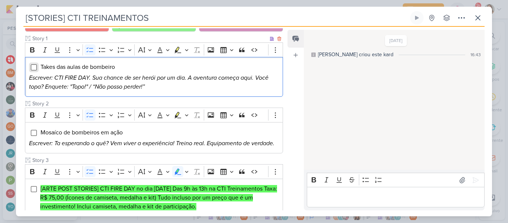
click at [34, 68] on input "Editor editing area: main" at bounding box center [34, 67] width 6 height 6
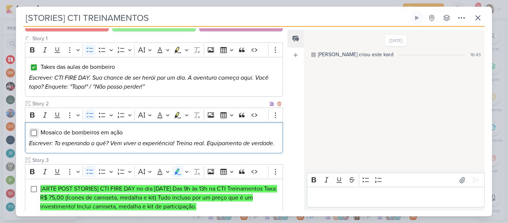
click at [34, 135] on input "Editor editing area: main" at bounding box center [34, 133] width 6 height 6
click at [33, 189] on input "Editor editing area: main" at bounding box center [34, 189] width 6 height 6
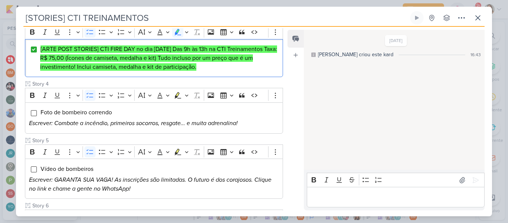
scroll to position [226, 0]
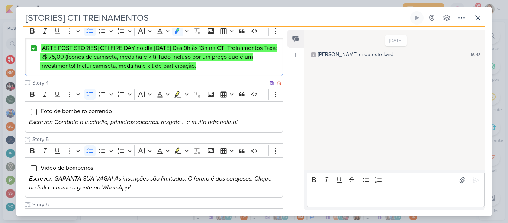
click at [219, 123] on icon "Escrever: Combate a incêndio, primeiros socorros, resgate... e muita adrenalina!" at bounding box center [133, 121] width 209 height 7
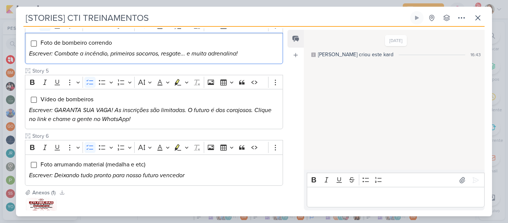
scroll to position [0, 0]
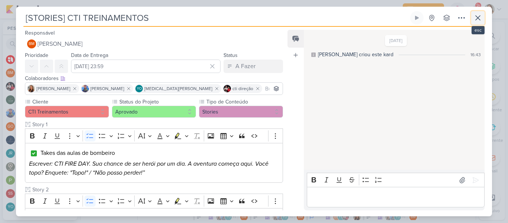
click at [474, 18] on icon at bounding box center [477, 17] width 9 height 9
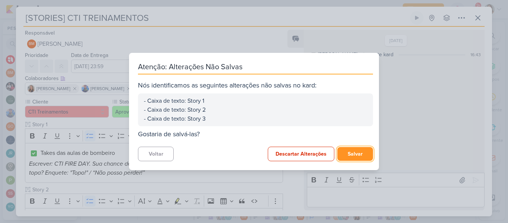
click at [355, 157] on button "Salvar" at bounding box center [355, 154] width 36 height 14
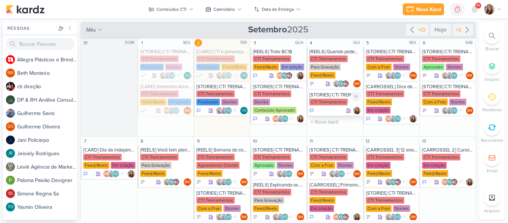
click at [337, 99] on div "CTI Treinamentos" at bounding box center [328, 102] width 38 height 7
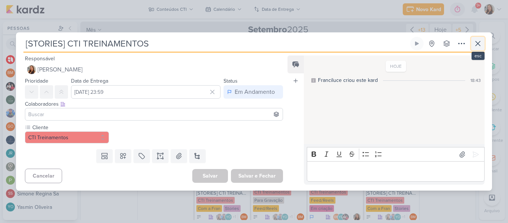
click at [482, 41] on icon at bounding box center [477, 43] width 9 height 9
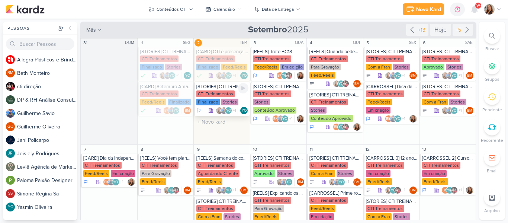
click at [223, 102] on div "Stories" at bounding box center [229, 102] width 17 height 7
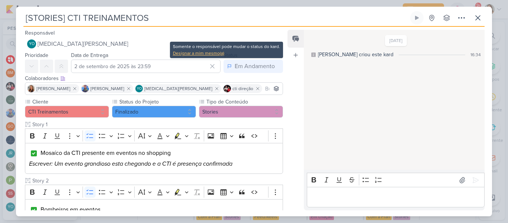
click at [216, 55] on div "Designar a mim mesmo(a)" at bounding box center [226, 53] width 107 height 7
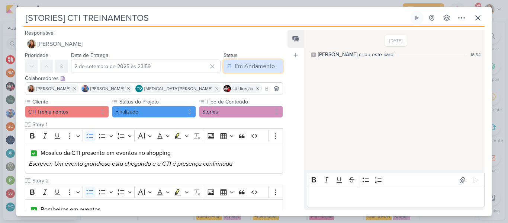
click at [235, 67] on div "Em Andamento" at bounding box center [255, 66] width 40 height 9
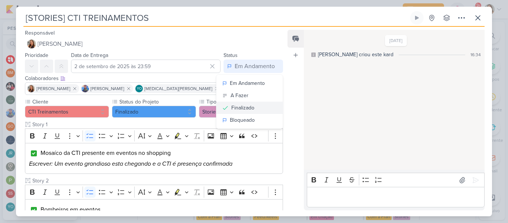
click at [244, 109] on div "Finalizado" at bounding box center [242, 108] width 23 height 8
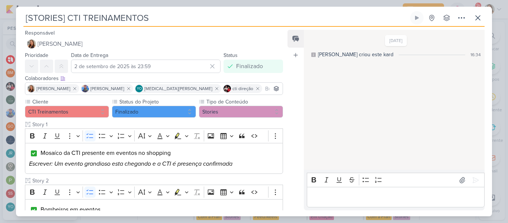
scroll to position [371, 0]
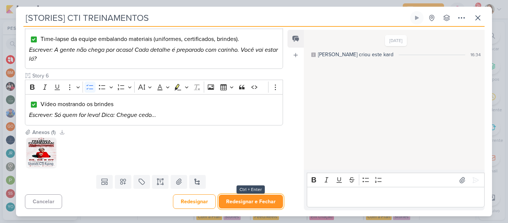
click at [260, 200] on button "Redesignar e Fechar" at bounding box center [251, 201] width 64 height 14
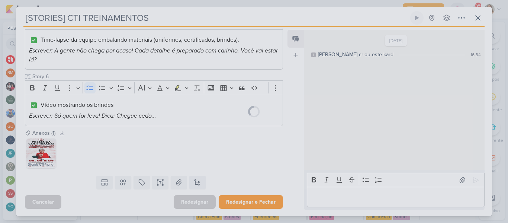
scroll to position [370, 0]
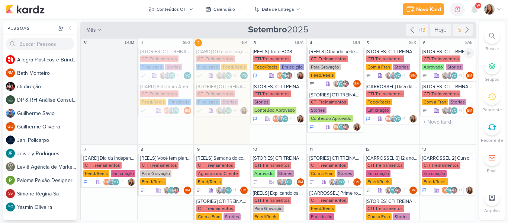
click at [447, 64] on div "Stories" at bounding box center [454, 67] width 17 height 7
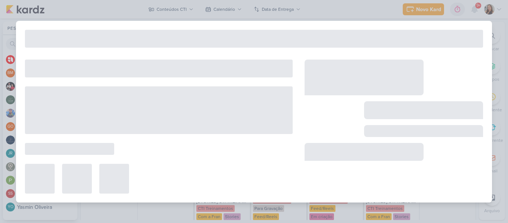
type input "6 de setembro de 2025 às 23:59"
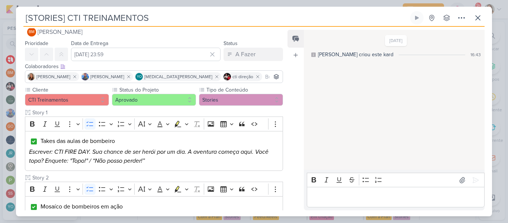
scroll to position [0, 0]
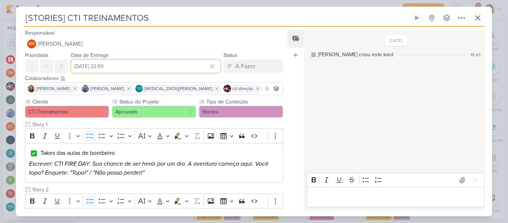
click at [191, 64] on input "6 de setembro de 2025 às 23:59" at bounding box center [145, 65] width 149 height 13
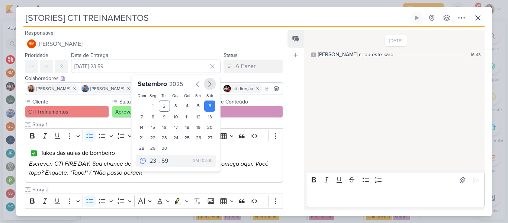
click at [210, 87] on icon "button" at bounding box center [209, 84] width 9 height 9
click at [176, 103] on div "1" at bounding box center [176, 105] width 12 height 10
click at [206, 106] on div "4" at bounding box center [210, 105] width 12 height 10
type input "4 de outubro de 2025 às 23:59"
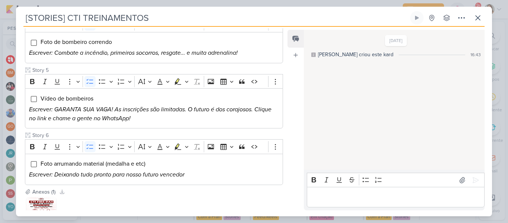
scroll to position [343, 0]
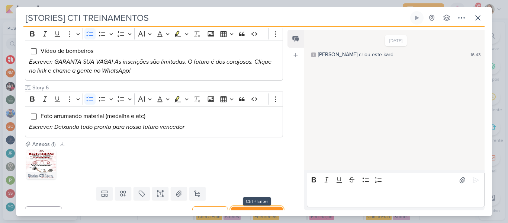
click at [259, 206] on button "Salvar e Fechar" at bounding box center [257, 213] width 52 height 14
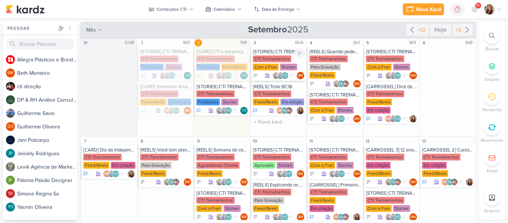
click at [273, 61] on div "CTI Treinamentos" at bounding box center [272, 58] width 38 height 7
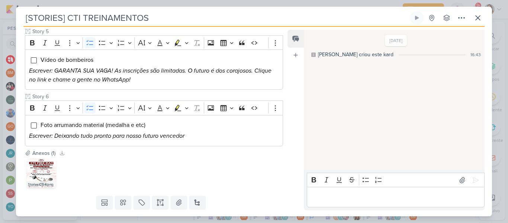
scroll to position [355, 0]
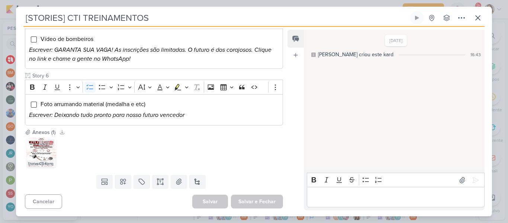
click at [34, 155] on img at bounding box center [41, 153] width 30 height 30
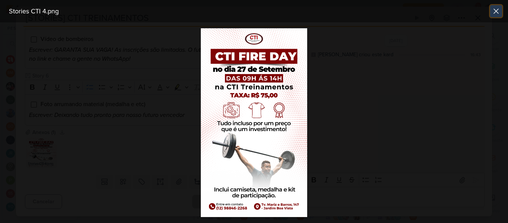
click at [494, 9] on icon at bounding box center [496, 11] width 4 height 4
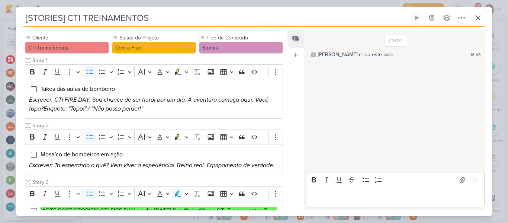
scroll to position [0, 0]
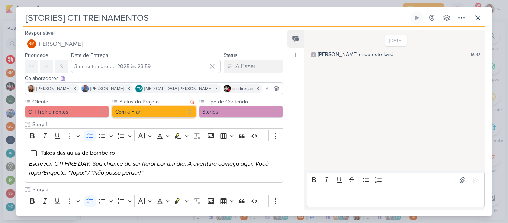
click at [131, 117] on button "Com a Fran" at bounding box center [154, 112] width 84 height 12
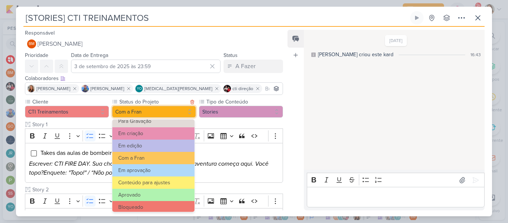
scroll to position [84, 0]
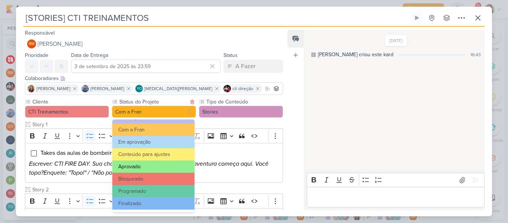
click at [172, 168] on button "Aprovado" at bounding box center [153, 166] width 82 height 12
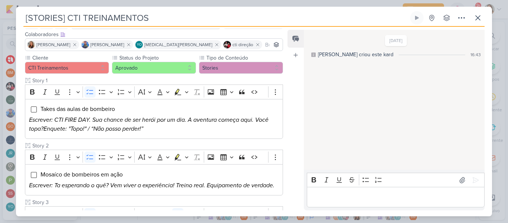
scroll to position [57, 0]
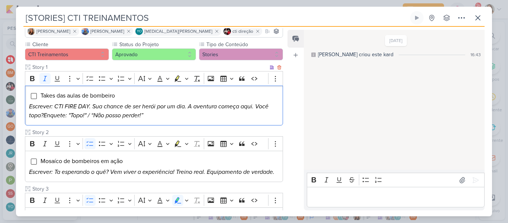
click at [75, 100] on div "Takes das aulas de bombeiro Escrever: CTI FIRE DAY. Sua chance de ser herói por…" at bounding box center [154, 106] width 258 height 40
click at [62, 98] on span "Takes das aulas de bombeiro" at bounding box center [78, 95] width 74 height 7
click at [41, 94] on span "Takes das aulas de bombeiro" at bounding box center [78, 95] width 74 height 7
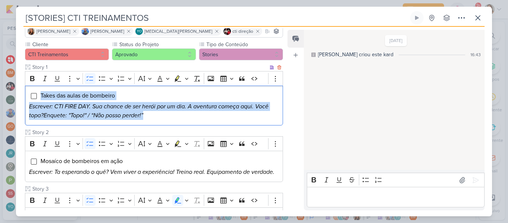
drag, startPoint x: 41, startPoint y: 94, endPoint x: 160, endPoint y: 121, distance: 121.2
click at [160, 121] on div "Takes das aulas de bombeiro Escrever: CTI FIRE DAY. Sua chance de ser herói por…" at bounding box center [154, 106] width 258 height 40
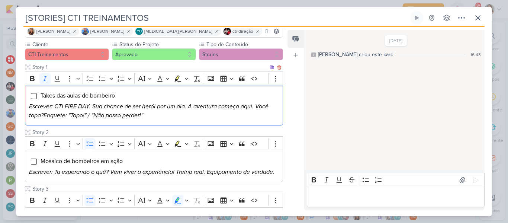
click at [97, 109] on icon "Escrever: CTI FIRE DAY. Sua chance de ser herói por um dia. A aventura começa a…" at bounding box center [148, 111] width 239 height 16
click at [45, 116] on icon "Escrever: CTI FIRE DAY. Sua chance de ser herói por um dia. A aventura começa a…" at bounding box center [148, 111] width 239 height 16
click at [44, 115] on icon "Escrever: CTI FIRE DAY. Sua chance de ser herói por um dia. A aventura começa a…" at bounding box center [148, 111] width 239 height 16
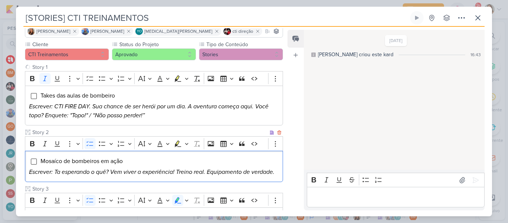
click at [75, 164] on span "Mosaíco de bombeiros em ação" at bounding box center [82, 160] width 82 height 7
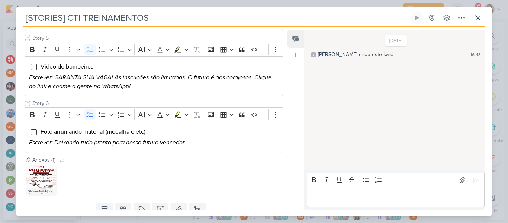
scroll to position [329, 0]
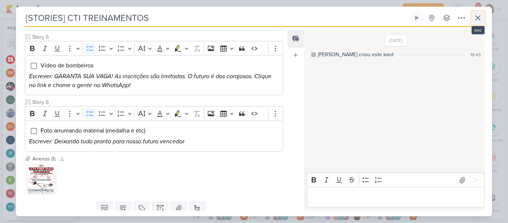
click at [479, 17] on icon at bounding box center [478, 18] width 4 height 4
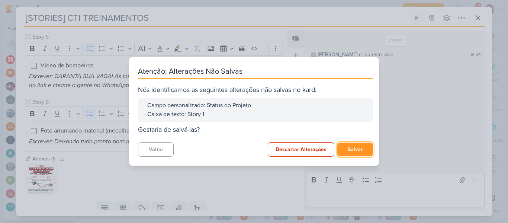
click at [345, 147] on button "Salvar" at bounding box center [355, 149] width 36 height 14
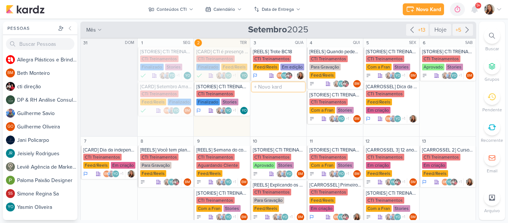
click at [277, 87] on input "text" at bounding box center [278, 86] width 53 height 9
type input "[STORIES] CTI TREINAMENTOS"
click at [277, 87] on div "[STORIES] CTI TREINAMENTOS" at bounding box center [279, 87] width 52 height 6
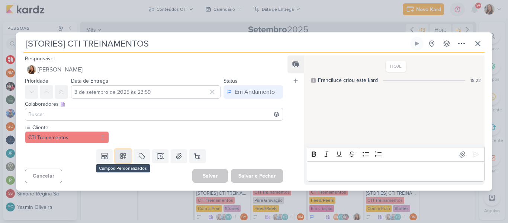
click at [121, 156] on icon at bounding box center [122, 155] width 7 height 7
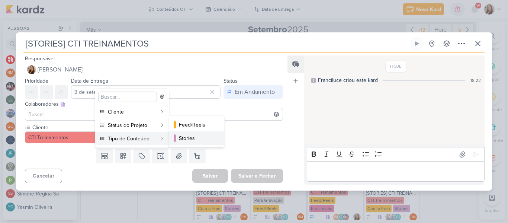
click at [173, 140] on button "Stories" at bounding box center [196, 137] width 55 height 13
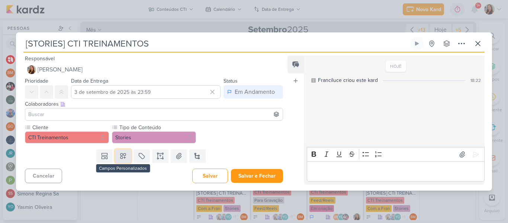
click at [126, 156] on button at bounding box center [123, 155] width 16 height 13
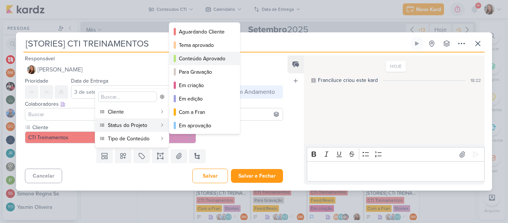
click at [222, 61] on div "Conteúdo Aprovado" at bounding box center [205, 59] width 52 height 8
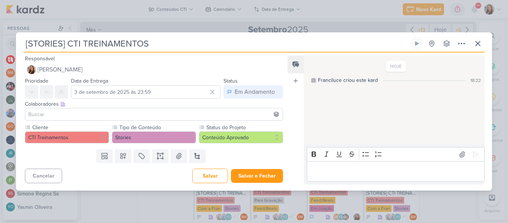
click at [148, 113] on input at bounding box center [154, 114] width 254 height 9
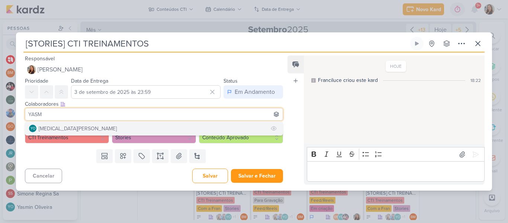
type input "YASM"
click at [145, 127] on button "YO [MEDICAL_DATA][PERSON_NAME]" at bounding box center [153, 128] width 257 height 13
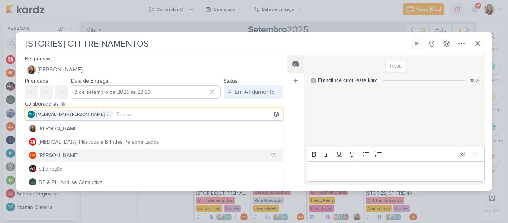
click at [137, 157] on button "BM [GEOGRAPHIC_DATA]" at bounding box center [153, 154] width 257 height 13
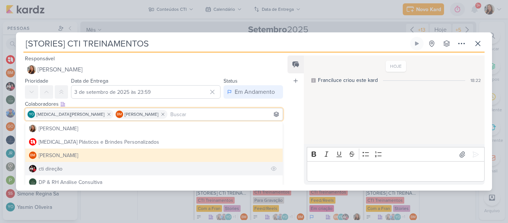
click at [136, 169] on button "cti direção" at bounding box center [153, 168] width 257 height 13
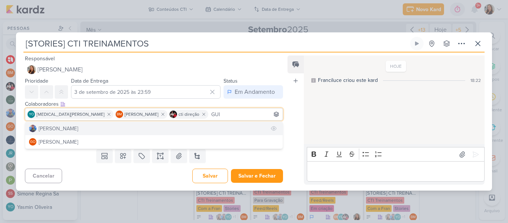
type input "GUI"
click at [107, 129] on button "[PERSON_NAME]" at bounding box center [153, 128] width 257 height 13
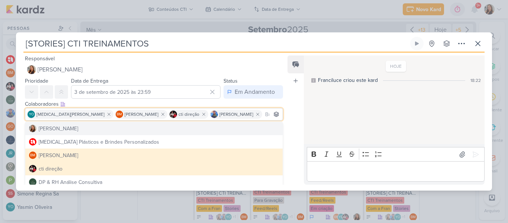
click at [289, 128] on div "Feed Atrelar email Solte o email para atrelar ao kard" at bounding box center [295, 119] width 16 height 129
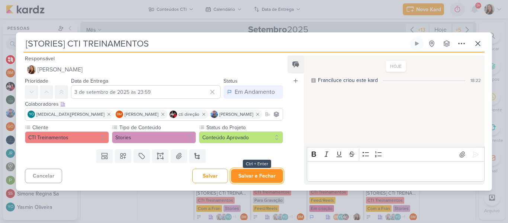
click at [261, 171] on button "Salvar e Fechar" at bounding box center [257, 176] width 52 height 14
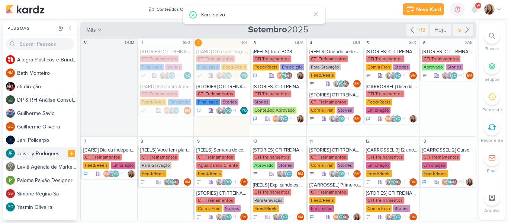
click at [51, 154] on div "J e i s i e l y R o d r i g u e s" at bounding box center [47, 153] width 60 height 8
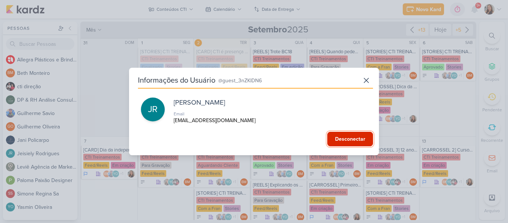
click at [335, 142] on button "Desconectar" at bounding box center [350, 139] width 46 height 15
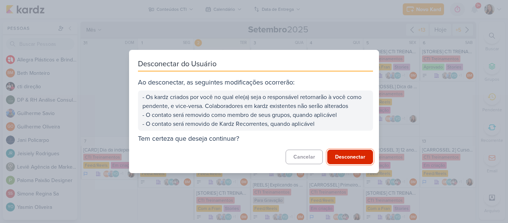
click at [338, 153] on button "Desconectar" at bounding box center [350, 156] width 46 height 15
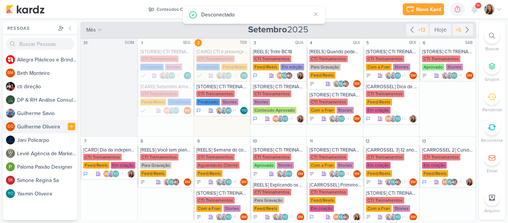
click at [52, 130] on div "G u i l h e r m e O l i v e i r a" at bounding box center [47, 127] width 60 height 8
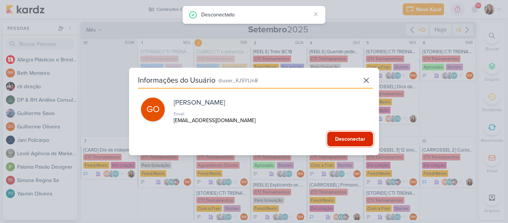
click at [341, 145] on button "Desconectar" at bounding box center [350, 139] width 46 height 15
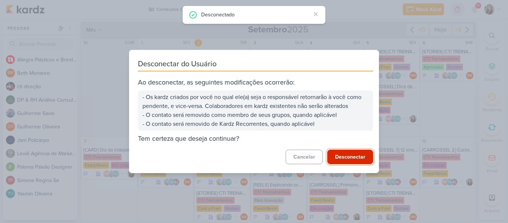
click at [351, 161] on button "Desconectar" at bounding box center [350, 156] width 46 height 15
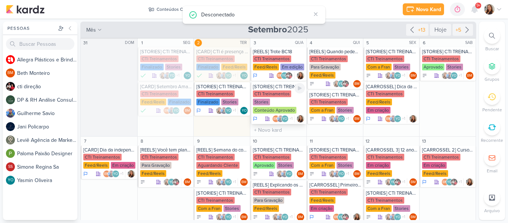
click at [264, 93] on div "CTI Treinamentos" at bounding box center [272, 93] width 38 height 7
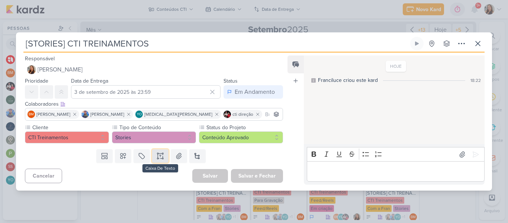
click at [153, 154] on button at bounding box center [160, 155] width 16 height 13
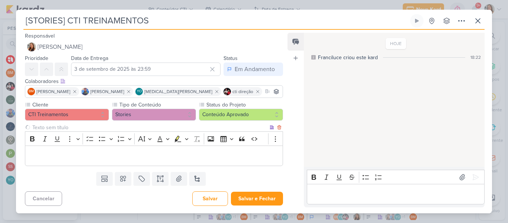
click at [121, 129] on input "text" at bounding box center [149, 127] width 237 height 8
type input "s"
type input "Story 1"
click at [123, 151] on div "Editor editing area: main" at bounding box center [154, 155] width 258 height 20
click at [144, 154] on p "Editor editing area: main" at bounding box center [154, 155] width 250 height 9
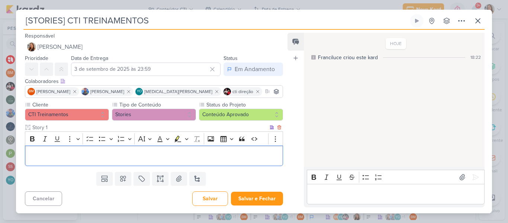
click at [156, 154] on p "Editor editing area: main" at bounding box center [154, 155] width 250 height 9
click at [156, 163] on div "Editor editing area: main" at bounding box center [154, 155] width 258 height 20
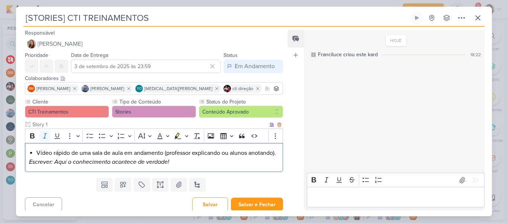
click at [38, 152] on li "Vídeo rápido de uma sala de aula em andamento (professor explicando ou alunos a…" at bounding box center [157, 152] width 242 height 9
click at [87, 136] on icon "Editor toolbar" at bounding box center [89, 135] width 7 height 7
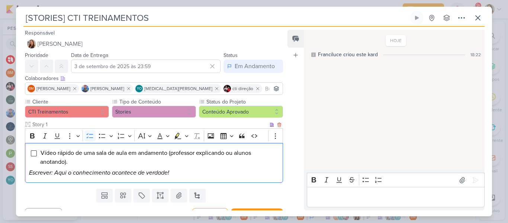
click at [92, 160] on li "Vídeo rápido de uma sala de aula em andamento (professor explicando ou alunos a…" at bounding box center [159, 157] width 239 height 18
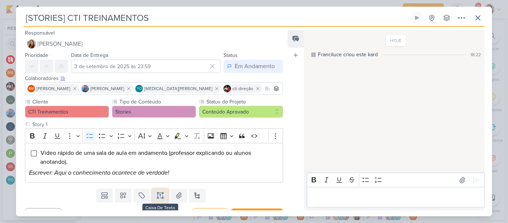
click at [163, 197] on button at bounding box center [160, 195] width 16 height 13
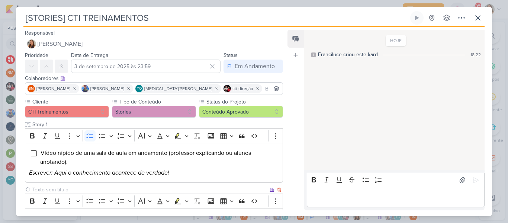
click at [155, 192] on input "text" at bounding box center [149, 190] width 237 height 8
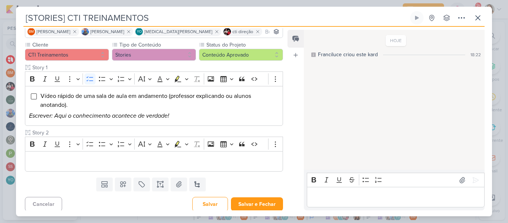
scroll to position [59, 0]
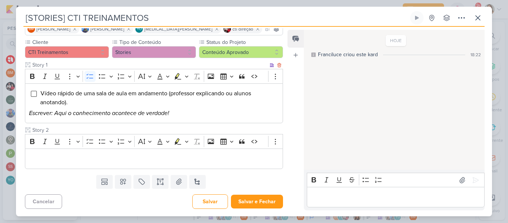
type input "Story 2"
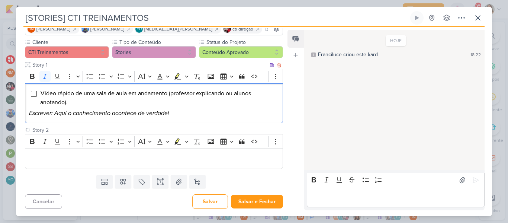
click at [210, 121] on div "Vídeo rápido de uma sala de aula em andamento (professor explicando ou alunos a…" at bounding box center [154, 103] width 258 height 40
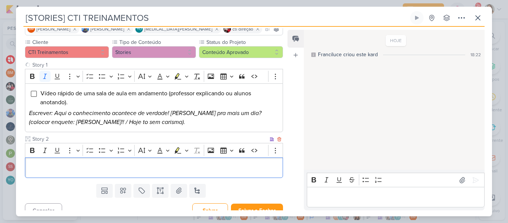
click at [151, 167] on p "Editor editing area: main" at bounding box center [154, 167] width 250 height 9
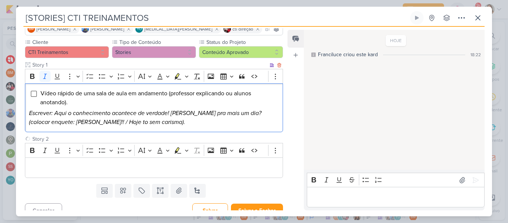
click at [255, 119] on p "Escrever: Aqui o conhecimento acontece de verdade! [PERSON_NAME] pra mais um di…" at bounding box center [154, 118] width 250 height 18
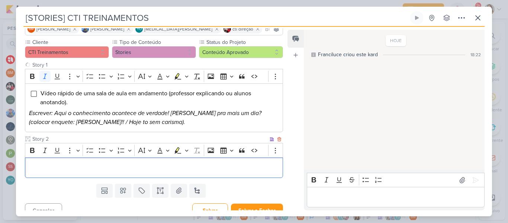
click at [245, 166] on p "Editor editing area: main" at bounding box center [154, 167] width 250 height 9
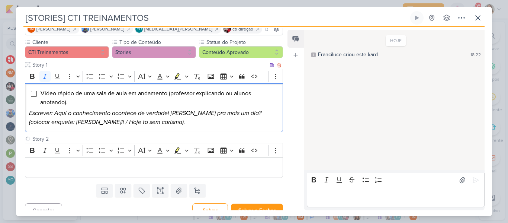
click at [221, 108] on div "Vídeo rápido de uma sala de aula em andamento (professor explicando ou alunos a…" at bounding box center [154, 107] width 258 height 49
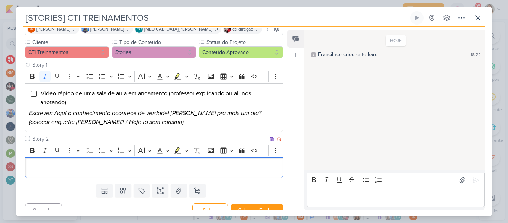
click at [203, 163] on p "Editor editing area: main" at bounding box center [154, 167] width 250 height 9
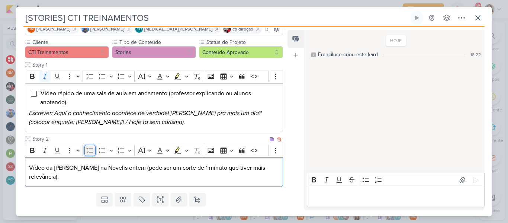
click at [87, 150] on icon "Editor toolbar" at bounding box center [89, 150] width 7 height 7
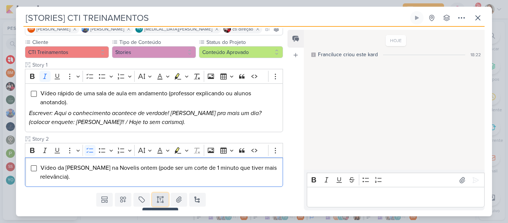
click at [163, 200] on button at bounding box center [160, 199] width 16 height 13
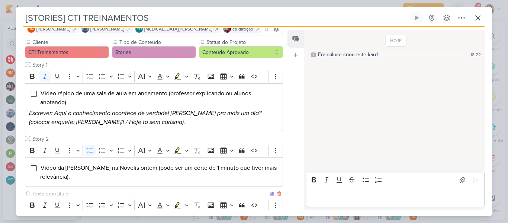
click at [136, 192] on input "text" at bounding box center [149, 194] width 237 height 8
type input "Story 3"
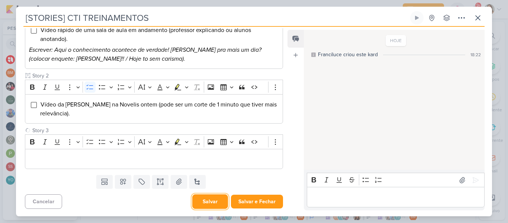
click at [204, 200] on button "Salvar" at bounding box center [210, 201] width 36 height 15
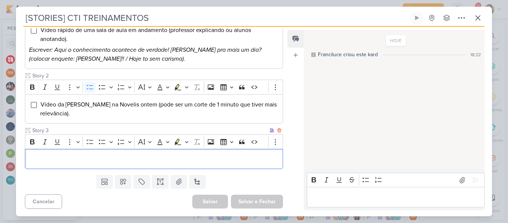
click at [170, 152] on div "Editor editing area: main" at bounding box center [154, 159] width 258 height 20
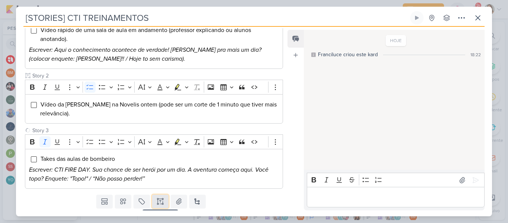
click at [162, 202] on icon at bounding box center [162, 201] width 0 height 4
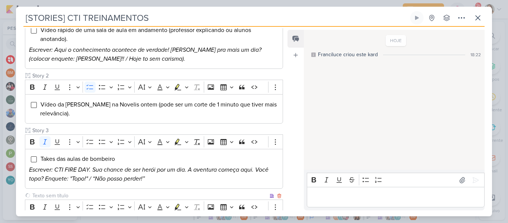
click at [141, 195] on input "text" at bounding box center [149, 196] width 237 height 8
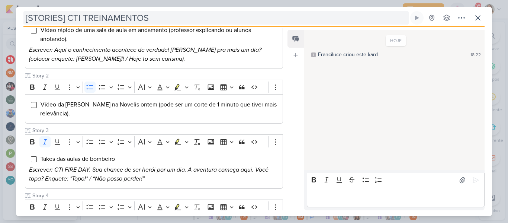
type input "Story 4"
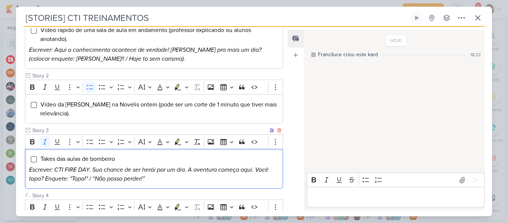
click at [95, 165] on p "Escrever: CTI FIRE DAY. Sua chance de ser herói por um dia. A aventura começa a…" at bounding box center [154, 174] width 250 height 18
drag, startPoint x: 187, startPoint y: 169, endPoint x: 93, endPoint y: 171, distance: 93.7
click at [93, 171] on icon "Escrever: CTI FIRE DAY. Sua chance de ser herói por um dia. A aventura começa a…" at bounding box center [148, 174] width 239 height 16
click at [245, 171] on icon "Escrever: CTI FIRE DAY. Sua chance de se desafiar e ganhar prêmios em dinheiro.…" at bounding box center [151, 174] width 244 height 16
click at [129, 177] on icon "A aventura começa aqui. Você topa? Enquete: "Topo!" / “Não posso perder!”" at bounding box center [128, 178] width 198 height 7
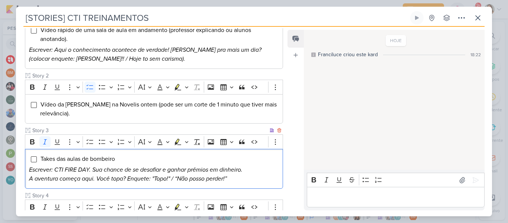
click at [127, 177] on icon "A aventura começa aqui. Você topa? Enquete: "Topo!" / “Não posso perder!”" at bounding box center [128, 178] width 198 height 7
click at [235, 178] on p "A aventura começa aqui. Você topa? (Enquete: "Topo!" / “Não posso perder!”" at bounding box center [154, 178] width 250 height 9
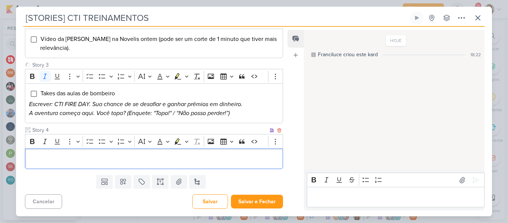
click at [209, 161] on p "Editor editing area: main" at bounding box center [154, 158] width 250 height 9
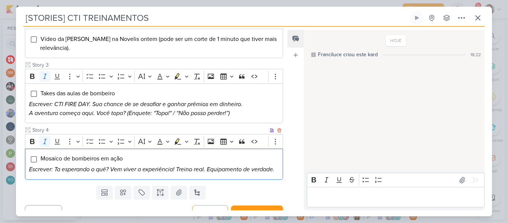
click at [142, 164] on div "Mosaíco de bombeiros em ação Escrever: Ta esperando o quê? Vem viver a experiên…" at bounding box center [154, 163] width 258 height 31
drag, startPoint x: 177, startPoint y: 169, endPoint x: 278, endPoint y: 172, distance: 100.8
click at [278, 172] on div "Mosaíco de bombeiros em ação Escrever: Ta esperando o quê? Vem viver a experiên…" at bounding box center [154, 163] width 258 height 31
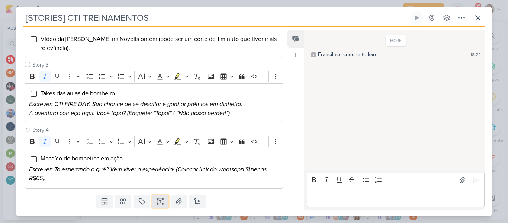
click at [164, 200] on button at bounding box center [160, 200] width 16 height 13
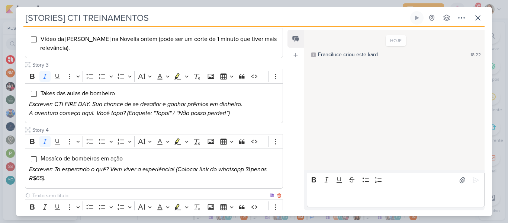
click at [141, 194] on input "text" at bounding box center [149, 196] width 237 height 8
type input "Story 5"
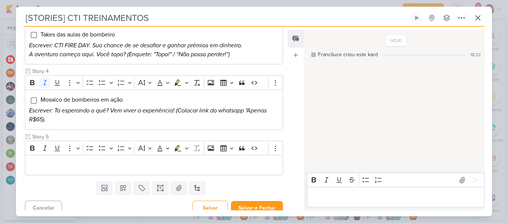
scroll to position [253, 0]
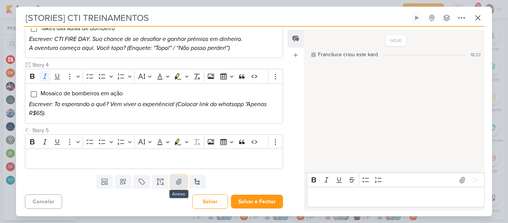
click at [175, 183] on icon at bounding box center [178, 181] width 7 height 7
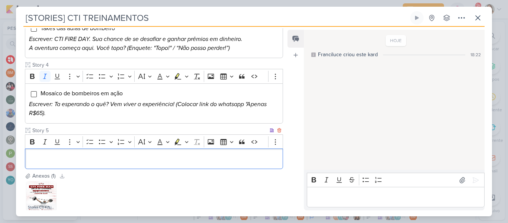
click at [152, 151] on div "Editor editing area: main" at bounding box center [154, 158] width 258 height 20
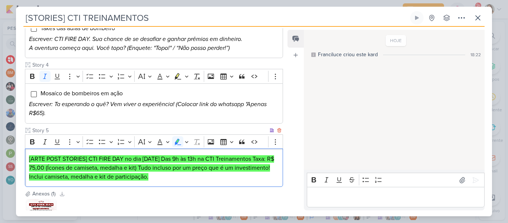
click at [152, 151] on div "[ARTE POST STORIES] CTI FIRE DAY no dia [DATE] Das 9h às 13h na CTI Treinamento…" at bounding box center [154, 167] width 258 height 38
click at [127, 155] on mark "[ARTE POST STORIES] CTI FIRE DAY no dia [DATE] Das 9h às 13h na CTI Treinamento…" at bounding box center [151, 167] width 245 height 25
click at [90, 145] on icon "Editor toolbar" at bounding box center [89, 141] width 7 height 7
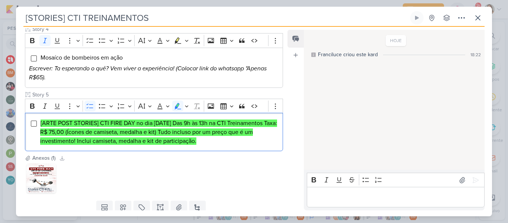
scroll to position [297, 0]
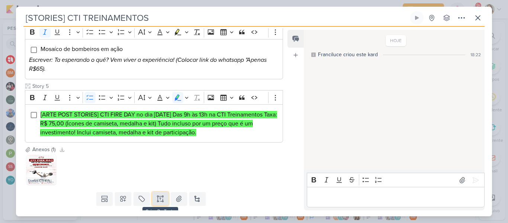
click at [158, 197] on icon at bounding box center [160, 198] width 7 height 7
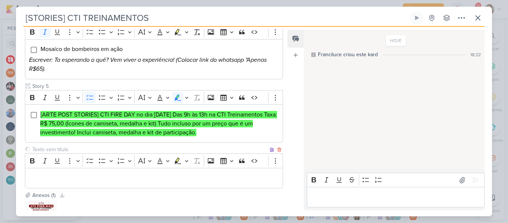
click at [85, 149] on input "text" at bounding box center [149, 149] width 237 height 8
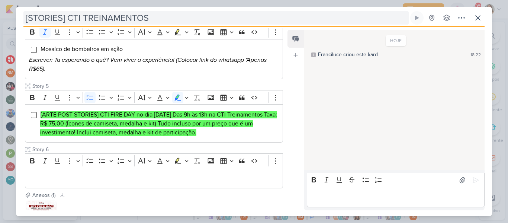
type input "Story 6"
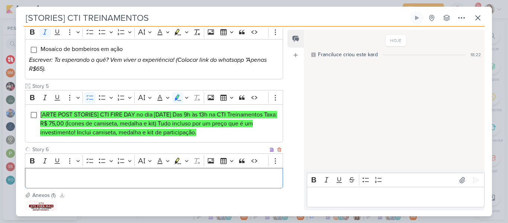
click at [155, 180] on p "Editor editing area: main" at bounding box center [154, 177] width 250 height 9
click at [93, 161] on icon "Editor toolbar" at bounding box center [89, 160] width 7 height 7
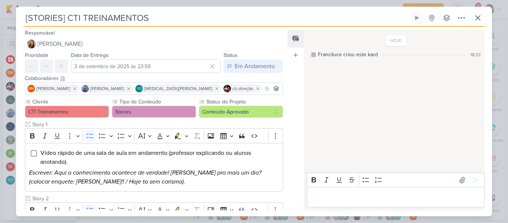
scroll to position [360, 0]
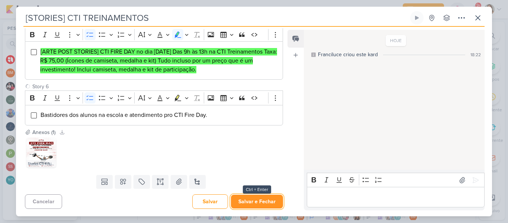
click at [251, 206] on button "Salvar e Fechar" at bounding box center [257, 201] width 52 height 14
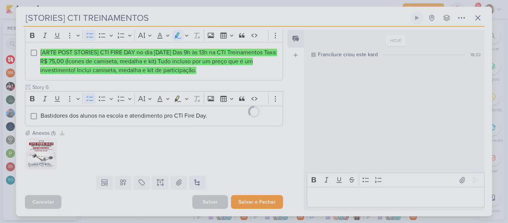
scroll to position [360, 0]
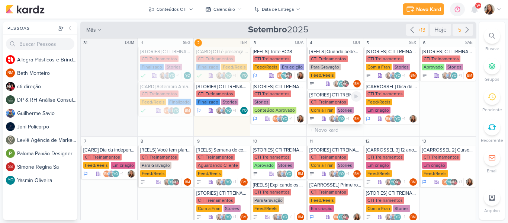
click at [331, 98] on div "[STORIES] CTI TREINAMENTOS CTI Treinamentos Com a Fran Stories YO +1" at bounding box center [335, 106] width 56 height 33
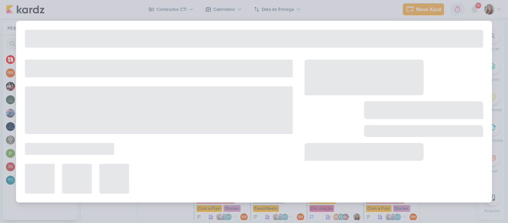
type input "[DATE] 23:59"
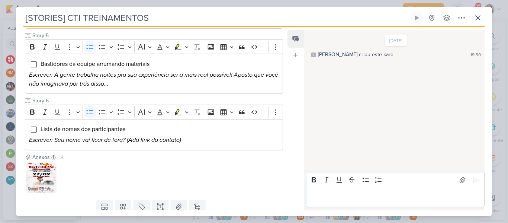
scroll to position [340, 0]
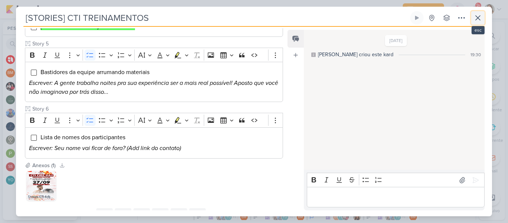
click at [474, 15] on icon at bounding box center [477, 17] width 9 height 9
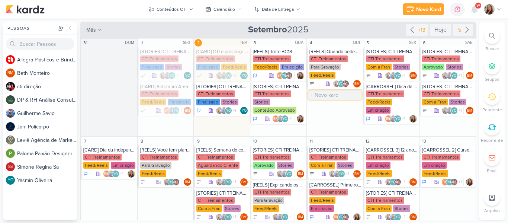
click at [335, 98] on input "text" at bounding box center [334, 94] width 53 height 9
type input "[STORIES] CTI TREINAMENTOS"
click at [326, 102] on div "CTI Treinamentos" at bounding box center [328, 102] width 38 height 7
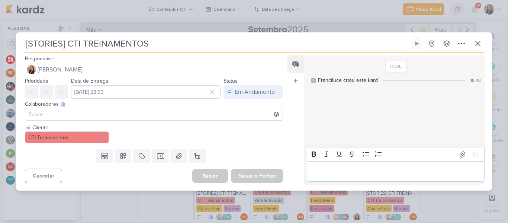
click at [214, 118] on input at bounding box center [154, 114] width 254 height 9
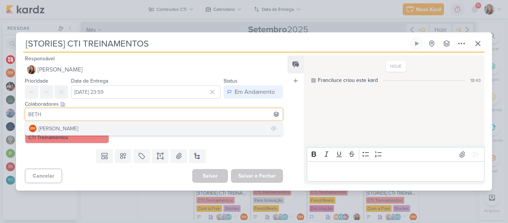
type input "BETH"
click at [180, 128] on button "BM [GEOGRAPHIC_DATA]" at bounding box center [153, 128] width 257 height 13
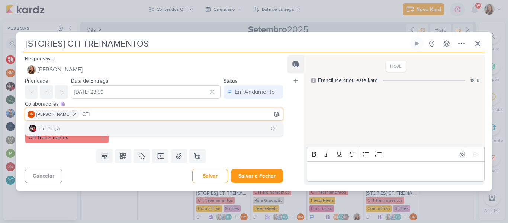
type input "CTI"
click at [126, 132] on button "cti direção" at bounding box center [153, 128] width 257 height 13
type input "YASM"
click at [142, 126] on button "YO [MEDICAL_DATA][PERSON_NAME]" at bounding box center [153, 128] width 257 height 13
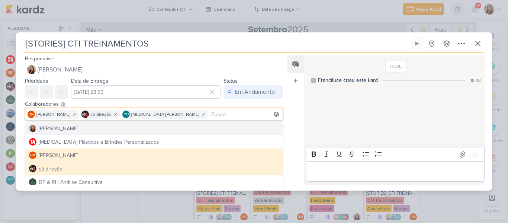
click at [291, 125] on div "Feed Atrelar email Solte o email para atrelar ao kard" at bounding box center [295, 119] width 16 height 129
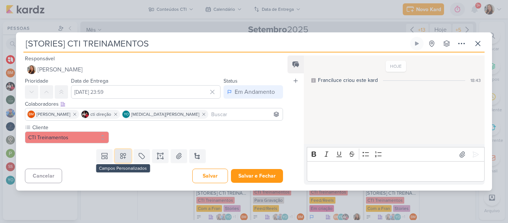
click at [123, 157] on icon at bounding box center [122, 155] width 7 height 7
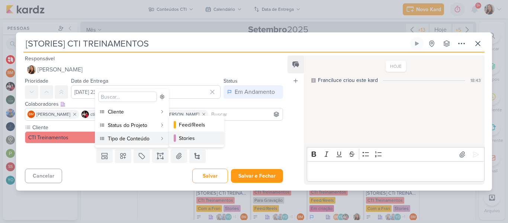
click at [177, 138] on button "Stories" at bounding box center [196, 137] width 55 height 13
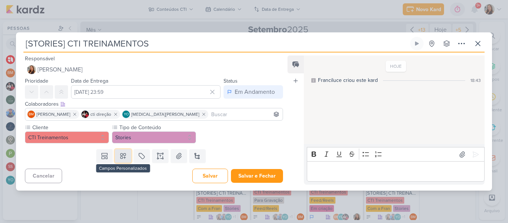
click at [126, 157] on button at bounding box center [123, 155] width 16 height 13
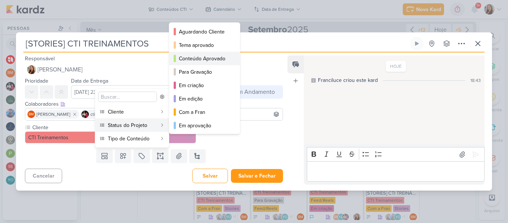
click at [185, 61] on div "Conteúdo Aprovado" at bounding box center [205, 59] width 52 height 8
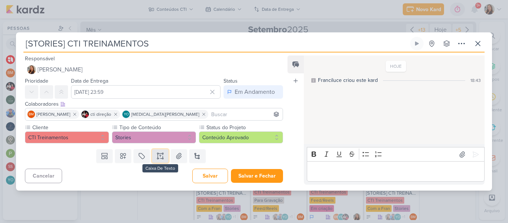
click at [158, 156] on icon at bounding box center [160, 155] width 7 height 7
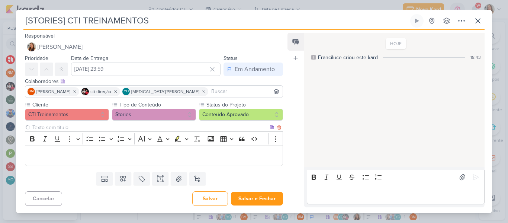
click at [138, 130] on input "text" at bounding box center [149, 127] width 237 height 8
type input "s"
type input "Story 1"
click at [132, 160] on p "Editor editing area: main" at bounding box center [154, 155] width 250 height 9
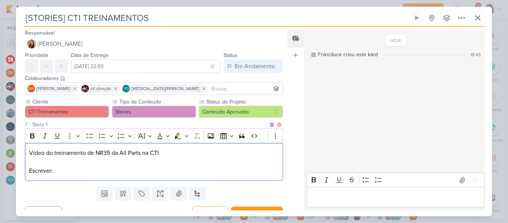
click at [139, 146] on div "Vídeo do treinamento de NR35 da All Parts na CTI. Escrever:" at bounding box center [154, 162] width 258 height 38
click at [91, 138] on icon "Editor toolbar" at bounding box center [89, 135] width 7 height 5
click at [76, 175] on p "Escrever:" at bounding box center [154, 172] width 250 height 9
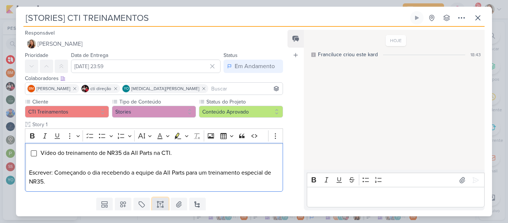
click at [159, 203] on icon at bounding box center [160, 203] width 7 height 7
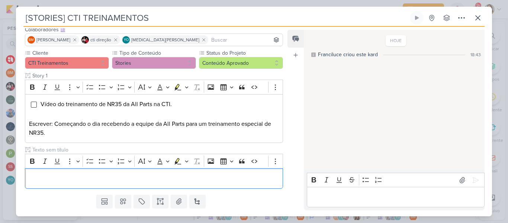
scroll to position [68, 0]
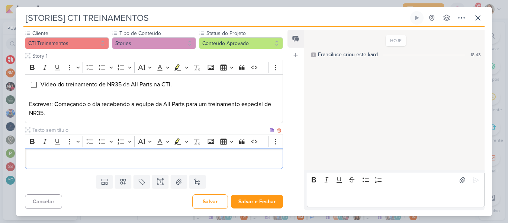
click at [151, 160] on p "Editor editing area: main" at bounding box center [154, 158] width 250 height 9
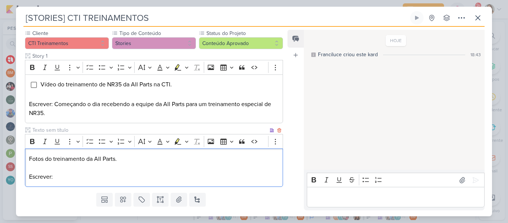
click at [33, 159] on p "Fotos do treinamento da All Parts." at bounding box center [154, 158] width 250 height 9
click at [70, 174] on p "Escrever:" at bounding box center [154, 176] width 250 height 9
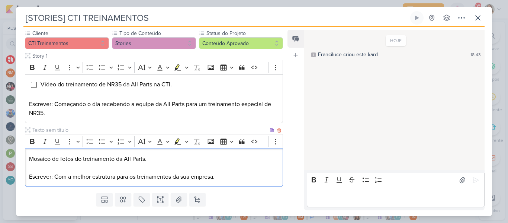
click at [139, 156] on p "Mosaico de fotos do treinamento da All Parts." at bounding box center [154, 158] width 250 height 9
click at [89, 143] on icon "Editor toolbar" at bounding box center [89, 141] width 7 height 7
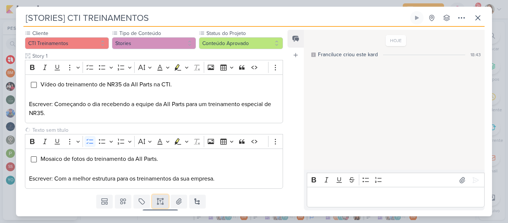
click at [160, 200] on icon at bounding box center [160, 200] width 7 height 7
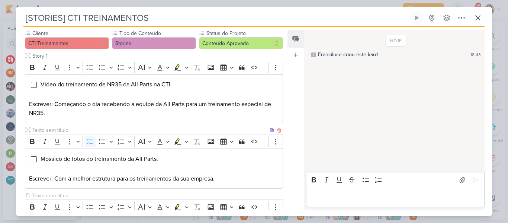
click at [52, 129] on input "text" at bounding box center [149, 130] width 237 height 8
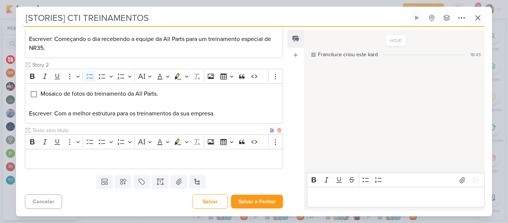
type input "Story 2"
click at [207, 132] on input "text" at bounding box center [149, 130] width 237 height 8
type input "Story 3"
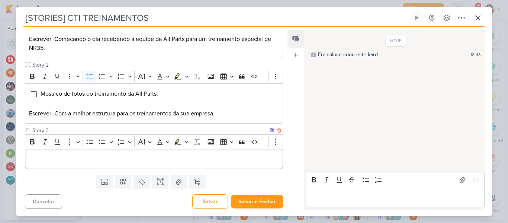
click at [228, 158] on p "Editor editing area: main" at bounding box center [154, 158] width 250 height 9
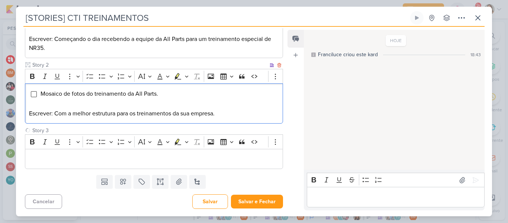
click at [229, 113] on p "Escrever: Com a melhor estrutura para os treinamentos da sua empresa." at bounding box center [154, 113] width 250 height 9
drag, startPoint x: 70, startPoint y: 113, endPoint x: 56, endPoint y: 113, distance: 14.1
click at [56, 113] on p "Escrever: Com a melhor estrutura para os treinamentos da sua empresa." at bounding box center [154, 113] width 250 height 9
click at [205, 114] on p "Escrever: A melhor estrutura para os treinamentos da sua empresa." at bounding box center [154, 113] width 250 height 9
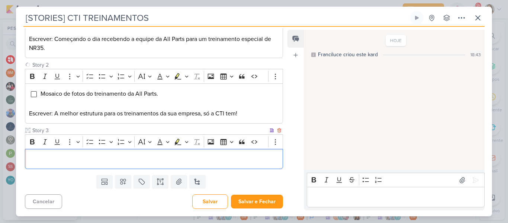
click at [199, 161] on p "Editor editing area: main" at bounding box center [154, 158] width 250 height 9
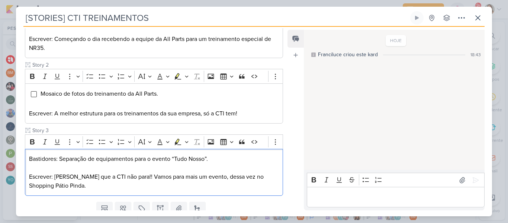
scroll to position [160, 0]
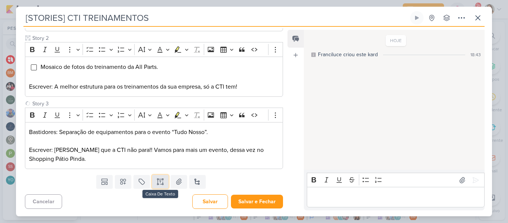
click at [157, 186] on button at bounding box center [160, 181] width 16 height 13
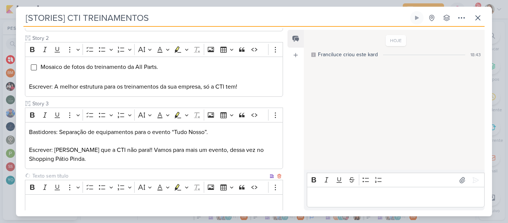
click at [115, 175] on input "text" at bounding box center [149, 176] width 237 height 8
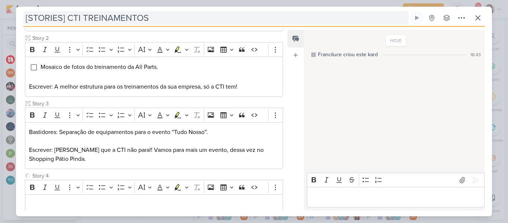
type input "Story 4"
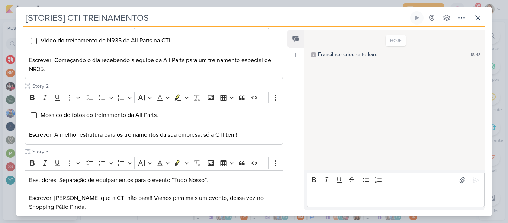
scroll to position [206, 0]
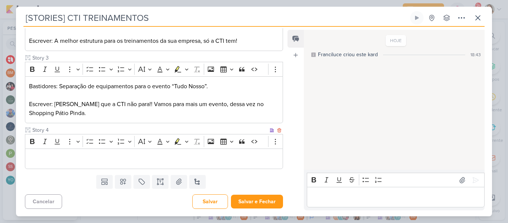
click at [221, 163] on p "Editor editing area: main" at bounding box center [154, 158] width 250 height 9
click at [162, 181] on icon at bounding box center [162, 182] width 0 height 4
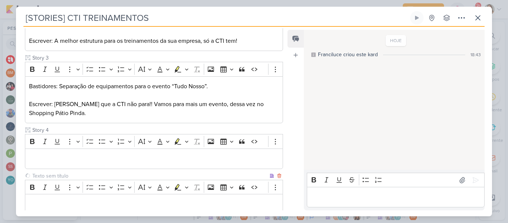
click at [116, 174] on input "text" at bounding box center [149, 176] width 237 height 8
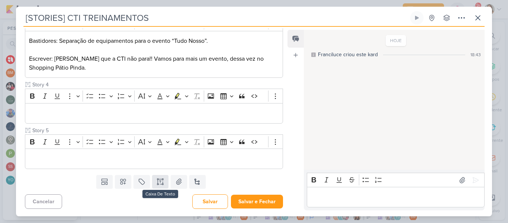
type input "Story 5"
click at [158, 187] on button at bounding box center [160, 181] width 16 height 13
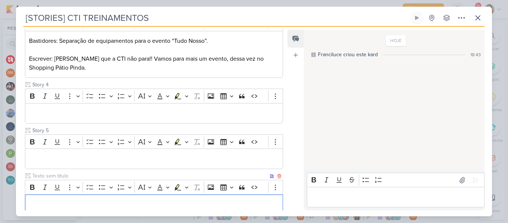
click at [98, 172] on input "text" at bounding box center [149, 176] width 237 height 8
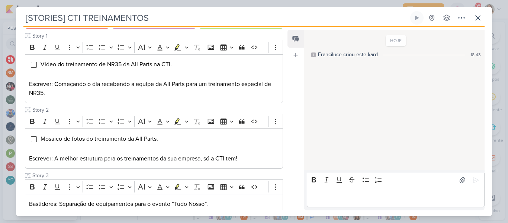
scroll to position [89, 0]
type input "Story 6"
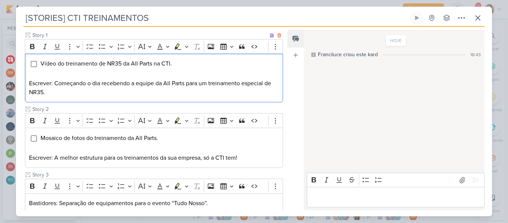
click at [174, 72] on p "Editor editing area: main" at bounding box center [154, 74] width 250 height 9
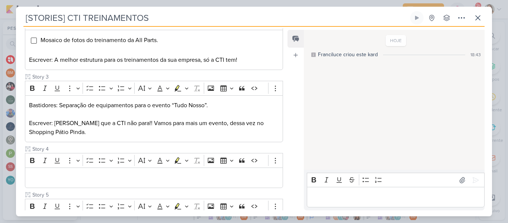
scroll to position [192, 0]
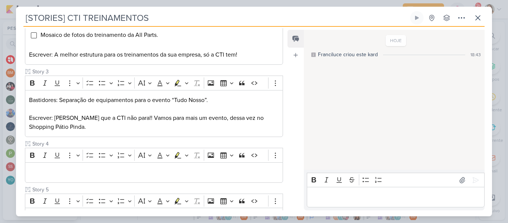
click at [283, 130] on div "Cliente CTI Treinamentos Tipo de Conteúdo" at bounding box center [151, 91] width 270 height 371
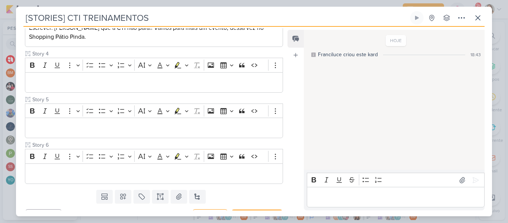
scroll to position [285, 0]
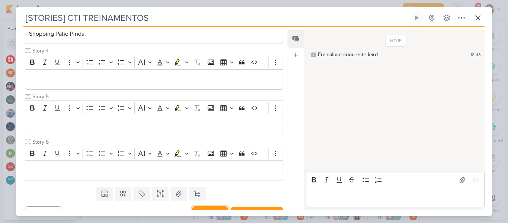
click at [220, 209] on button "Salvar" at bounding box center [210, 213] width 36 height 15
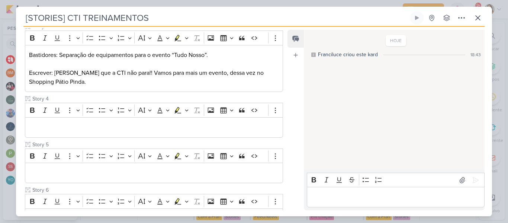
scroll to position [244, 0]
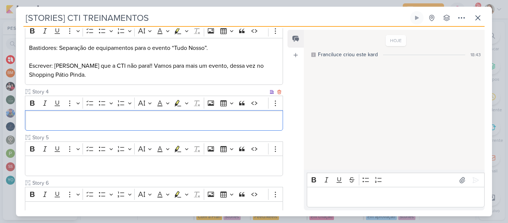
click at [178, 123] on p "Editor editing area: main" at bounding box center [154, 120] width 250 height 9
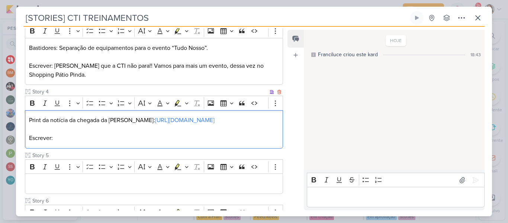
click at [165, 142] on p "Escrever:" at bounding box center [154, 137] width 250 height 9
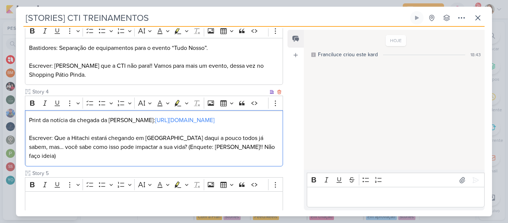
click at [143, 121] on p "Print da notícia da chegada da Hitachi: [URL][DOMAIN_NAME]" at bounding box center [154, 120] width 250 height 9
click at [89, 105] on icon "Editor toolbar" at bounding box center [89, 102] width 7 height 7
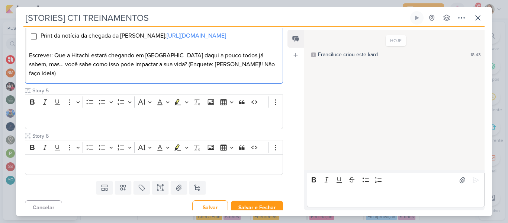
scroll to position [332, 0]
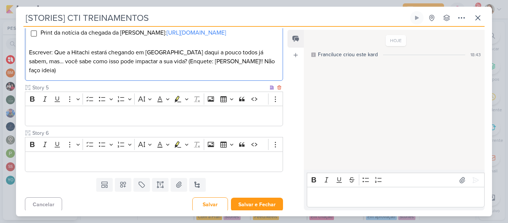
click at [233, 126] on div "Editor editing area: main" at bounding box center [154, 116] width 258 height 20
click at [222, 120] on p "Editor editing area: main" at bounding box center [154, 116] width 250 height 9
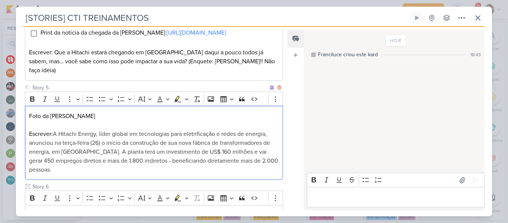
click at [113, 151] on span "A Hitachi Energy, líder global em tecnologias para eletrificação e redes de ene…" at bounding box center [153, 151] width 249 height 43
click at [97, 150] on span "A Hitachi Energy, líder global em tecnologias para eletrificação e redes de ene…" at bounding box center [153, 151] width 249 height 43
click at [115, 148] on span "A Hitachi Energy, líder global em tecnologias para eletrificação e redes de ene…" at bounding box center [153, 151] width 249 height 43
click at [111, 148] on span "A Hitachi Energy, líder global em tecnologias para eletrificação e redes de ene…" at bounding box center [153, 151] width 249 height 43
click at [54, 142] on span "A Hitachi Energy, líder global em tecnologias para eletrificação e redes de ene…" at bounding box center [153, 151] width 249 height 43
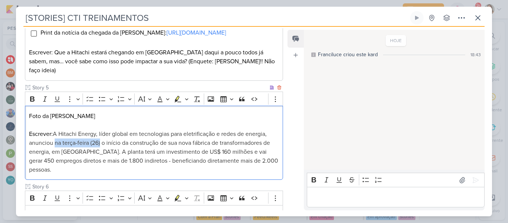
drag, startPoint x: 54, startPoint y: 152, endPoint x: 101, endPoint y: 154, distance: 46.5
click at [101, 154] on span "A Hitachi Energy, líder global em tecnologias para eletrificação e redes de ene…" at bounding box center [153, 151] width 249 height 43
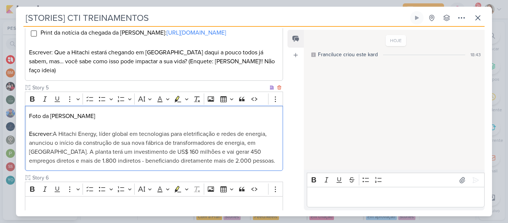
click at [108, 160] on span "A Hitachi Energy, líder global em tecnologias para eletrificação e redes de ene…" at bounding box center [152, 147] width 246 height 34
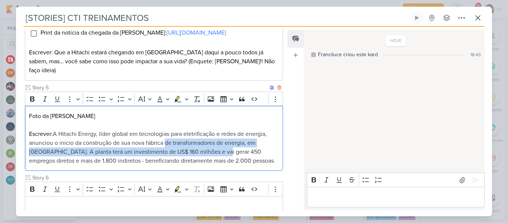
drag, startPoint x: 165, startPoint y: 151, endPoint x: 229, endPoint y: 157, distance: 63.9
click at [229, 157] on span "A Hitachi Energy, líder global em tecnologias para eletrificação e redes de ene…" at bounding box center [152, 147] width 246 height 34
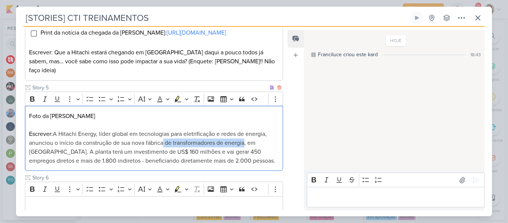
drag, startPoint x: 246, startPoint y: 152, endPoint x: 164, endPoint y: 152, distance: 82.2
click at [164, 152] on span "A Hitachi Energy, líder global em tecnologias para eletrificação e redes de ene…" at bounding box center [152, 147] width 246 height 34
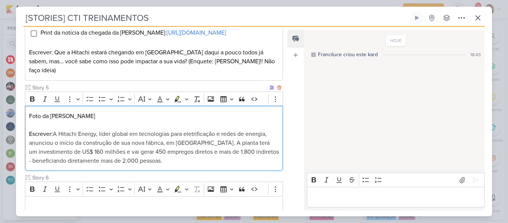
click at [181, 161] on span "A Hitachi Energy, líder global em tecnologias para eletrificação e redes de ene…" at bounding box center [154, 147] width 250 height 34
click at [197, 151] on span "A Hitachi Energy, líder global em tecnologias para eletrificação e redes de ene…" at bounding box center [154, 147] width 250 height 34
click at [214, 165] on p "Escrever: A Hitachi Energy, líder global em tecnologias para eletrificação e re…" at bounding box center [154, 147] width 250 height 36
drag, startPoint x: 272, startPoint y: 160, endPoint x: 276, endPoint y: 161, distance: 4.4
click at [276, 161] on div "Foto da [PERSON_NAME]: A Hitachi Energy, líder global em tecnologias para eletr…" at bounding box center [154, 138] width 258 height 65
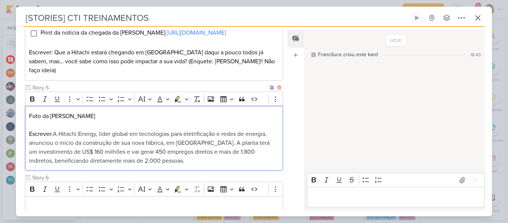
click at [245, 165] on p "Escrever: A Hitachi Energy, líder global em tecnologias para eletrificação e re…" at bounding box center [154, 147] width 250 height 36
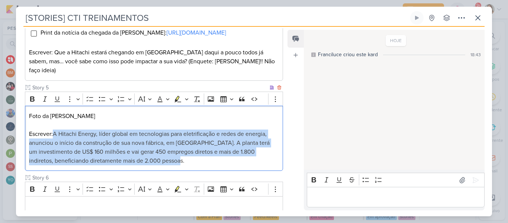
drag, startPoint x: 164, startPoint y: 175, endPoint x: 55, endPoint y: 145, distance: 113.3
click at [55, 145] on div "Foto da [PERSON_NAME]: A Hitachi Energy, líder global em tecnologias para eletr…" at bounding box center [154, 138] width 258 height 65
click at [166, 104] on button "Font Color" at bounding box center [162, 98] width 17 height 11
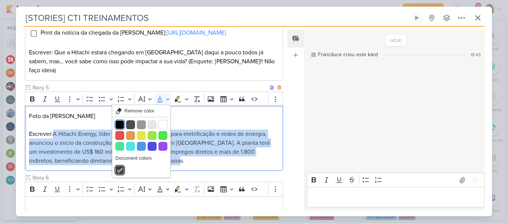
click at [118, 129] on button "Black" at bounding box center [119, 124] width 9 height 9
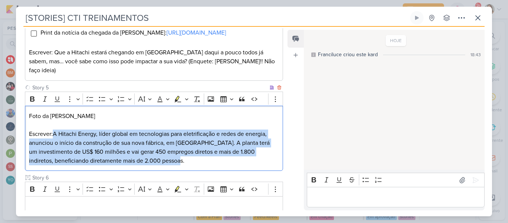
click at [188, 161] on span "A Hitachi Energy, líder global em tecnologias para eletrificação e redes de ene…" at bounding box center [149, 147] width 241 height 34
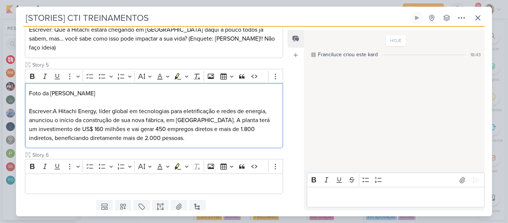
scroll to position [358, 0]
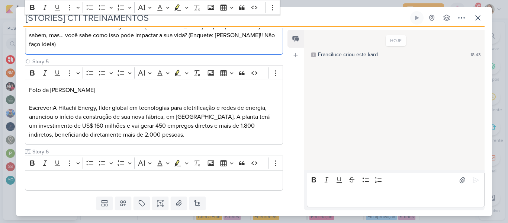
click at [181, 49] on p "Escrever: Que a Hitachi estará chegando em [GEOGRAPHIC_DATA] daqui a pouco todo…" at bounding box center [154, 35] width 250 height 27
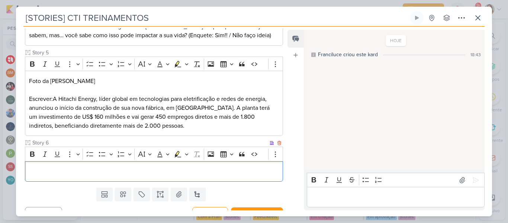
click at [149, 176] on p "Editor editing area: main" at bounding box center [154, 171] width 250 height 9
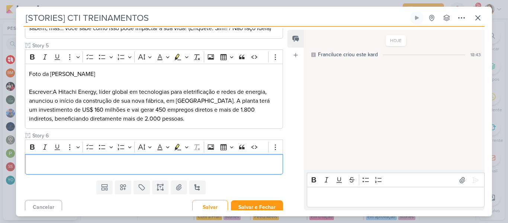
scroll to position [367, 0]
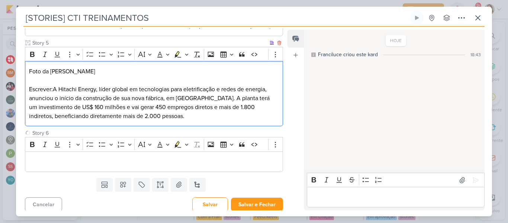
click at [195, 120] on span "A Hitachi Energy, líder global em tecnologias para eletrificação e redes de ene…" at bounding box center [149, 103] width 241 height 34
click at [229, 115] on span "A Hitachi Energy, líder global em tecnologias para eletrificação e redes de ene…" at bounding box center [149, 103] width 241 height 34
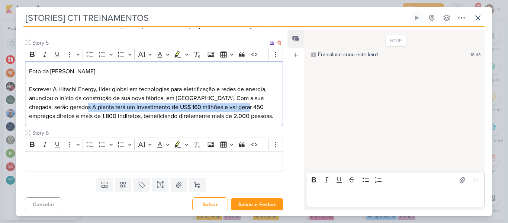
drag, startPoint x: 94, startPoint y: 125, endPoint x: 256, endPoint y: 128, distance: 162.5
click at [256, 120] on span "A Hitachi Energy, líder global em tecnologias para eletrificação e redes de ene…" at bounding box center [151, 103] width 244 height 34
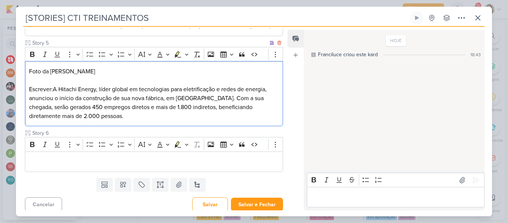
click at [192, 120] on p "Escrever: A Hitachi Energy, líder global em tecnologias para eletrificação e re…" at bounding box center [154, 103] width 250 height 36
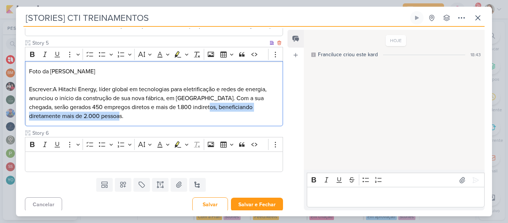
drag, startPoint x: 218, startPoint y: 126, endPoint x: 224, endPoint y: 133, distance: 9.7
click at [224, 120] on p "Escrever: A Hitachi Energy, líder global em tecnologias para eletrificação e re…" at bounding box center [154, 103] width 250 height 36
drag, startPoint x: 245, startPoint y: 124, endPoint x: 254, endPoint y: 131, distance: 11.1
click at [254, 120] on p "Escrever: A Hitachi Energy, líder global em tecnologias para eletrificação e re…" at bounding box center [154, 103] width 250 height 36
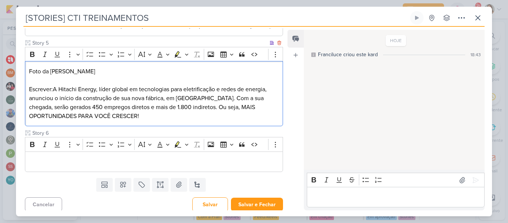
click at [115, 76] on p "Foto da [PERSON_NAME]" at bounding box center [154, 71] width 250 height 9
click at [88, 58] on icon "Editor toolbar" at bounding box center [89, 54] width 7 height 7
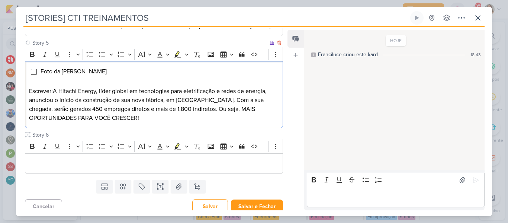
click at [105, 117] on span "A Hitachi Energy, líder global em tecnologias para eletrificação e redes de ene…" at bounding box center [148, 104] width 238 height 34
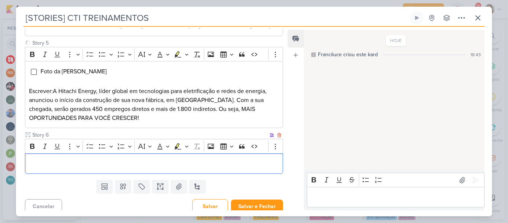
click at [120, 174] on div "Editor editing area: main" at bounding box center [154, 163] width 258 height 20
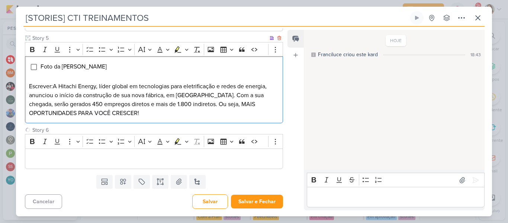
click at [137, 113] on span "A Hitachi Energy, líder global em tecnologias para eletrificação e redes de ene…" at bounding box center [148, 100] width 238 height 34
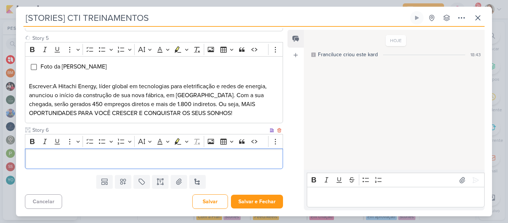
click at [140, 160] on p "Editor editing area: main" at bounding box center [154, 158] width 250 height 9
click at [238, 164] on div "Vídeo:" at bounding box center [154, 158] width 258 height 20
click at [157, 160] on p "Vídeo: Pinda é a cidade das indústrias." at bounding box center [154, 158] width 250 height 9
drag, startPoint x: 157, startPoint y: 160, endPoint x: 48, endPoint y: 164, distance: 109.0
click at [48, 164] on div "Vídeo: Pinda é a cidade das indústrias." at bounding box center [154, 158] width 258 height 20
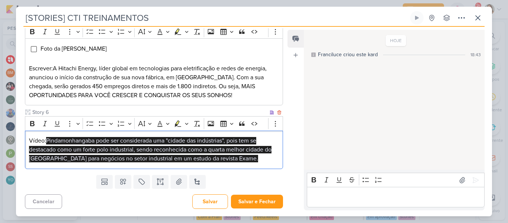
click at [107, 162] on p "Vídeo: Pindamonhangaba pode ser considerada uma "cidade das indústrias", pois t…" at bounding box center [154, 149] width 250 height 27
drag, startPoint x: 123, startPoint y: 158, endPoint x: 98, endPoint y: 158, distance: 24.9
click at [98, 158] on span "Pindamonhangaba pode ser considerada uma "cidade das indústrias", pois tem se d…" at bounding box center [150, 149] width 242 height 25
click at [232, 158] on span "[GEOGRAPHIC_DATA] é considerada uma "cidade das indústrias", pois tem se destac…" at bounding box center [151, 149] width 245 height 25
drag, startPoint x: 232, startPoint y: 158, endPoint x: 210, endPoint y: 158, distance: 22.3
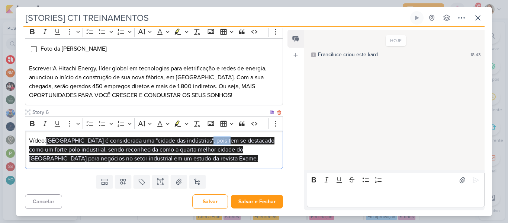
click at [210, 158] on span "[GEOGRAPHIC_DATA] é considerada uma "cidade das indústrias", pois tem se destac…" at bounding box center [151, 149] width 245 height 25
click at [248, 158] on span "Pindamonhangaba é considerada uma “cidade das indústrias”. Temos nos se destaca…" at bounding box center [150, 149] width 242 height 25
click at [161, 162] on span "Pindamonhangaba é considerada uma “cidade das indústrias”. Temos nos destacado …" at bounding box center [146, 149] width 235 height 25
click at [201, 163] on p "Vídeo: Pindamonhangaba é considerada uma “cidade das indústrias”. Temos nos des…" at bounding box center [154, 149] width 250 height 27
click at [202, 163] on p "Vídeo: Pindamonhangaba é considerada uma “cidade das indústrias”. Temos nos des…" at bounding box center [154, 149] width 250 height 27
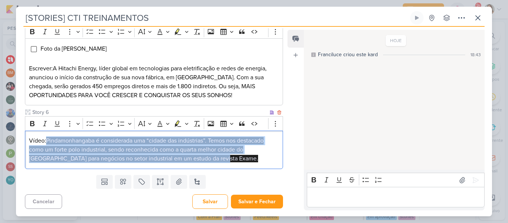
drag, startPoint x: 202, startPoint y: 176, endPoint x: 47, endPoint y: 158, distance: 155.4
click at [47, 158] on p "Vídeo: Pindamonhangaba é considerada uma “cidade das indústrias”. Temos nos des…" at bounding box center [154, 149] width 250 height 27
click at [183, 129] on button "Highlight" at bounding box center [177, 123] width 11 height 11
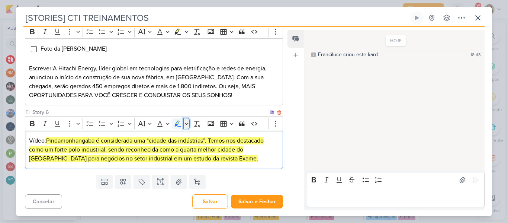
click at [184, 129] on button "Highlight" at bounding box center [186, 123] width 6 height 11
click at [182, 162] on mark "Pindamonhangaba é considerada uma “cidade das indústrias”. Temos nos destacado …" at bounding box center [146, 149] width 235 height 25
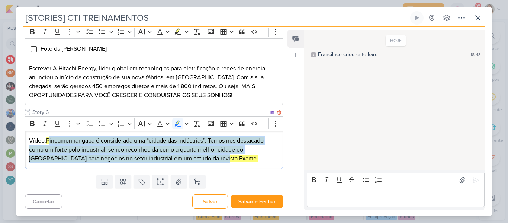
drag, startPoint x: 195, startPoint y: 178, endPoint x: 49, endPoint y: 156, distance: 147.5
click at [49, 156] on p "Vídeo: Pindamonhangaba é considerada uma “cidade das indústrias”. Temos nos des…" at bounding box center [154, 149] width 250 height 27
click at [187, 127] on icon "Editor toolbar" at bounding box center [187, 123] width 4 height 7
click at [181, 142] on button "Remove highlight" at bounding box center [182, 136] width 11 height 11
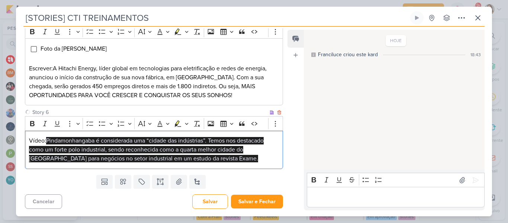
click at [186, 162] on span "Pindamonhangaba é considerada uma “cidade das indústrias”. Temos nos destacado …" at bounding box center [146, 149] width 235 height 25
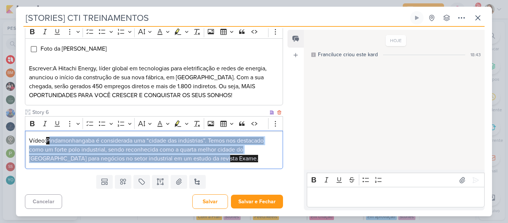
drag, startPoint x: 193, startPoint y: 177, endPoint x: 49, endPoint y: 158, distance: 145.2
click at [49, 158] on p "Vídeo: Pindamonhangaba é considerada uma “cidade das indústrias”. Temos nos des…" at bounding box center [154, 149] width 250 height 27
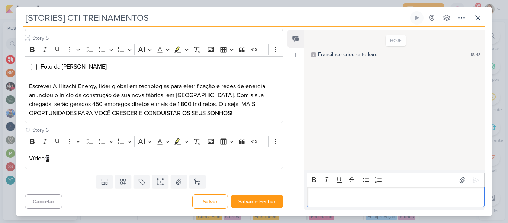
click at [339, 200] on p "Editor editing area: main" at bounding box center [395, 197] width 170 height 9
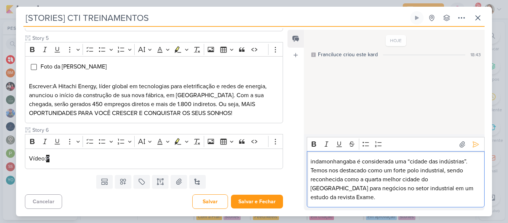
click at [311, 172] on p "indamonhangaba é considerada uma “cidade das indústrias”. Temos nos destacado c…" at bounding box center [395, 179] width 170 height 45
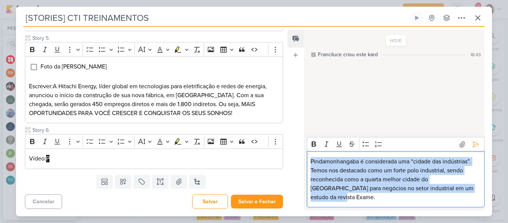
drag, startPoint x: 311, startPoint y: 170, endPoint x: 473, endPoint y: 206, distance: 166.3
click at [473, 206] on div "Pindamonhangaba é considerada uma “cidade das indústrias”. Temos nos destacado …" at bounding box center [396, 179] width 178 height 56
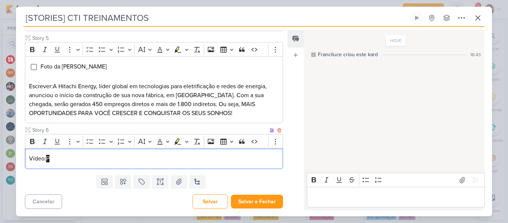
click at [91, 155] on p "Vídeo: P" at bounding box center [154, 158] width 250 height 9
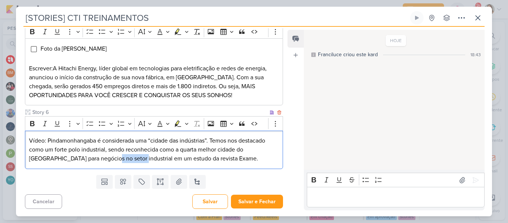
drag, startPoint x: 103, startPoint y: 176, endPoint x: 77, endPoint y: 178, distance: 25.5
click at [77, 163] on p "Vídeo: Pindamonhangaba é considerada uma “cidade das indústrias”. Temos nos des…" at bounding box center [154, 149] width 250 height 27
click at [190, 163] on p "Vídeo: Pindamonhangaba é considerada uma “cidade das indústrias”. Temos nos des…" at bounding box center [154, 149] width 250 height 27
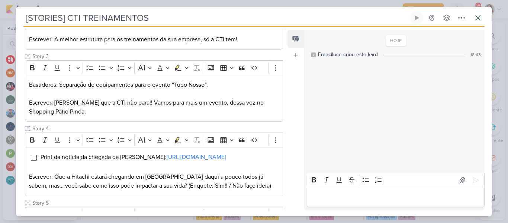
scroll to position [210, 0]
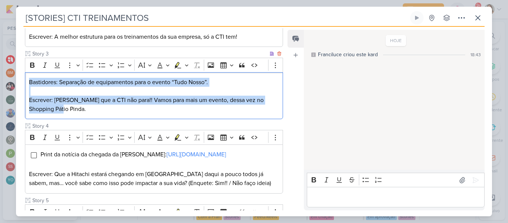
drag, startPoint x: 66, startPoint y: 112, endPoint x: 25, endPoint y: 75, distance: 55.5
click at [25, 75] on div "Bastidores: Separação de equipamentos para o evento “Tudo Nosso”. Escrever: Bor…" at bounding box center [154, 95] width 258 height 47
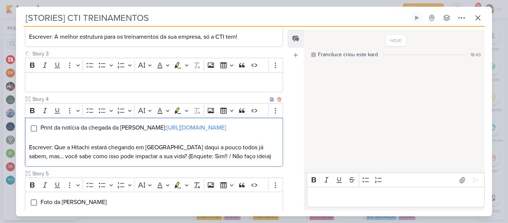
click at [207, 161] on p "Escrever: Que a Hitachi estará chegando em [GEOGRAPHIC_DATA] daqui a pouco todo…" at bounding box center [154, 152] width 250 height 18
click at [227, 161] on p "Escrever: Que a Hitachi estará chegando em [GEOGRAPHIC_DATA] daqui a pouco todo…" at bounding box center [154, 152] width 250 height 18
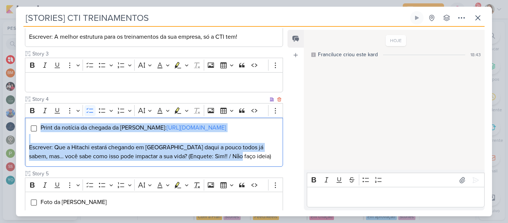
drag, startPoint x: 235, startPoint y: 174, endPoint x: 40, endPoint y: 123, distance: 201.3
click at [40, 123] on div "Print da notícia da chegada da Hitachi: [URL][DOMAIN_NAME] Escrever: Que a Hita…" at bounding box center [154, 142] width 258 height 49
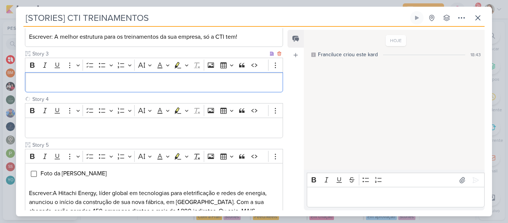
click at [57, 83] on p "Editor editing area: main" at bounding box center [154, 82] width 250 height 9
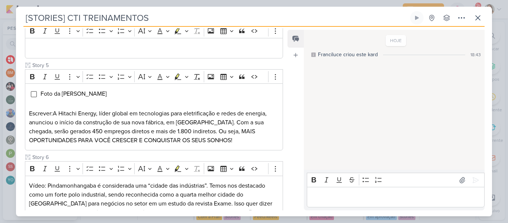
scroll to position [332, 0]
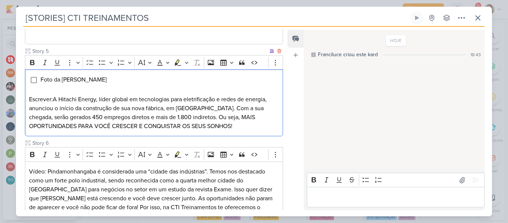
click at [154, 95] on p "Editor editing area: main" at bounding box center [154, 90] width 250 height 9
click at [253, 130] on span "A Hitachi Energy, líder global em tecnologias para eletrificação e redes de ene…" at bounding box center [148, 113] width 238 height 34
click at [285, 152] on div "Responsável [PERSON_NAME] Nenhum contato encontrado create new contact Novo Con…" at bounding box center [254, 121] width 476 height 189
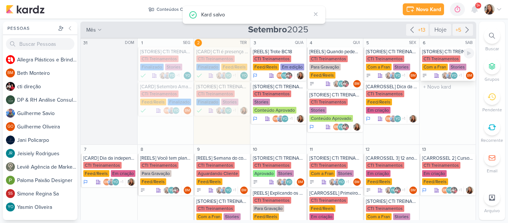
click at [434, 66] on div "Com a Fran" at bounding box center [435, 67] width 26 height 7
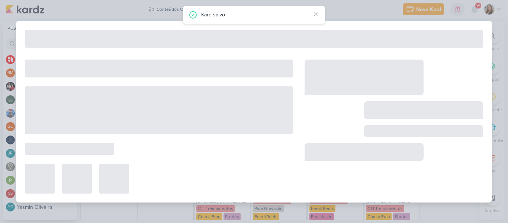
type input "6 de setembro de 2025 às 23:59"
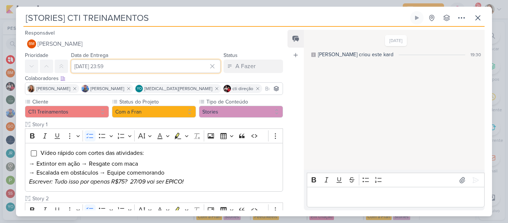
click at [164, 70] on input "6 de setembro de 2025 às 23:59" at bounding box center [145, 65] width 149 height 13
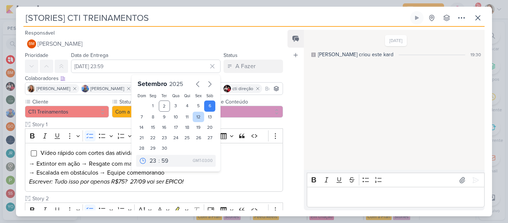
click at [193, 119] on div "12" at bounding box center [199, 117] width 12 height 10
type input "12 de setembro de 2025 às 23:59"
click at [286, 101] on div "Responsável BM Beth Monteiro Nenhum contato encontrado create new contact Novo …" at bounding box center [254, 121] width 476 height 189
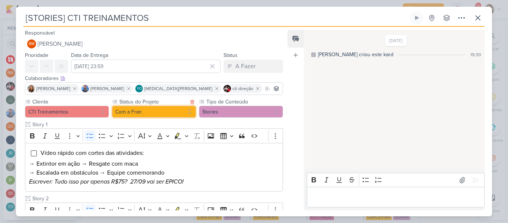
click at [143, 116] on button "Com a Fran" at bounding box center [154, 112] width 84 height 12
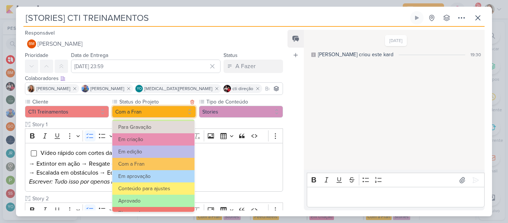
scroll to position [58, 0]
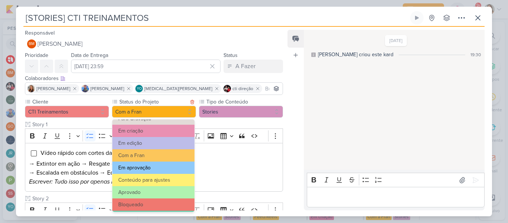
click at [173, 164] on button "Em aprovação" at bounding box center [153, 167] width 82 height 12
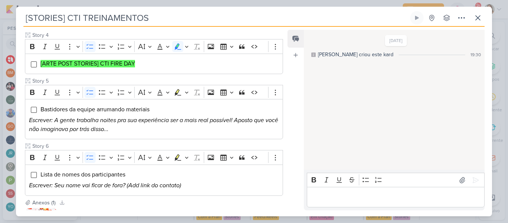
scroll to position [373, 0]
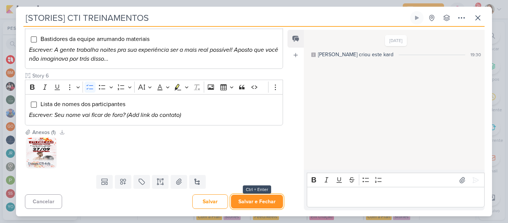
click at [265, 199] on button "Salvar e Fechar" at bounding box center [257, 201] width 52 height 14
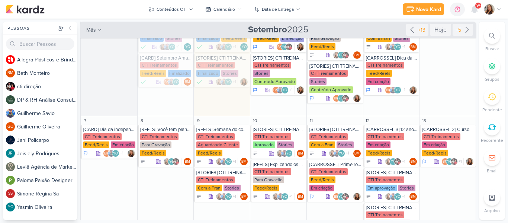
scroll to position [0, 0]
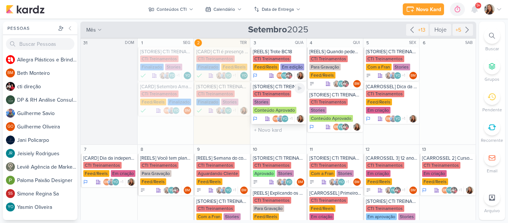
click at [276, 103] on div "CTI Treinamentos Stories Conteúdo Aprovado" at bounding box center [279, 102] width 52 height 24
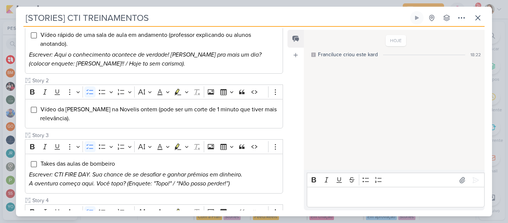
scroll to position [119, 0]
drag, startPoint x: 279, startPoint y: 75, endPoint x: 278, endPoint y: 90, distance: 15.3
click at [278, 90] on div "Cliente CTI Treinamentos Tipo de Conteúdo" at bounding box center [154, 173] width 258 height 388
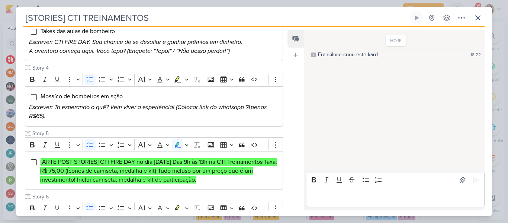
scroll to position [264, 0]
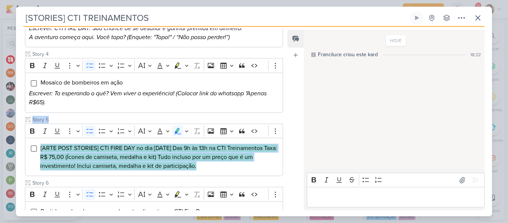
drag, startPoint x: 283, startPoint y: 134, endPoint x: 282, endPoint y: 151, distance: 17.1
click at [282, 151] on div "Cliente CTI Treinamentos Tipo de Conteúdo" at bounding box center [151, 29] width 270 height 391
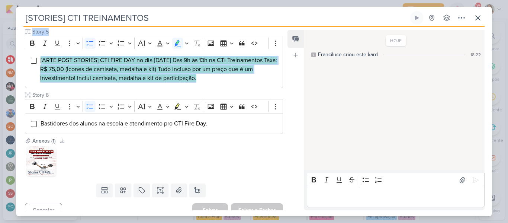
scroll to position [360, 0]
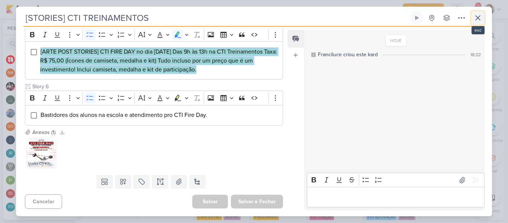
click at [479, 20] on icon at bounding box center [477, 17] width 9 height 9
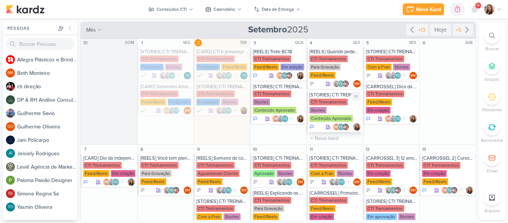
click at [341, 103] on div "CTI Treinamentos" at bounding box center [328, 102] width 38 height 7
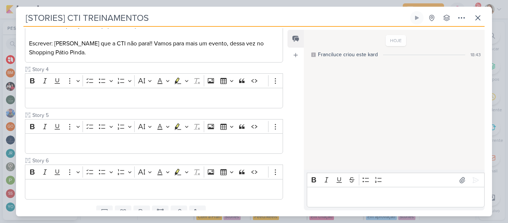
scroll to position [297, 0]
